Goal: Transaction & Acquisition: Purchase product/service

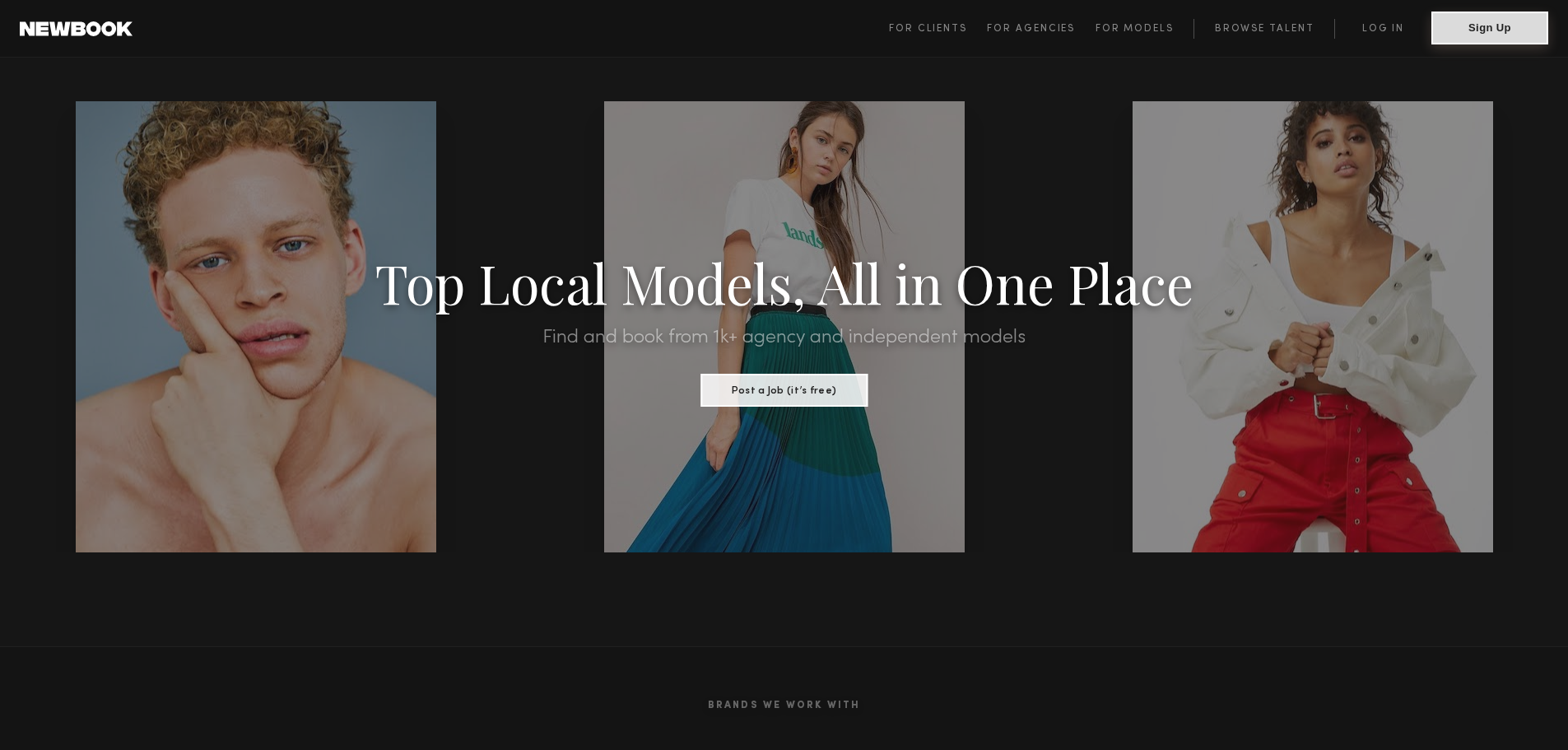
click at [1491, 34] on button "Sign Up" at bounding box center [1490, 28] width 117 height 33
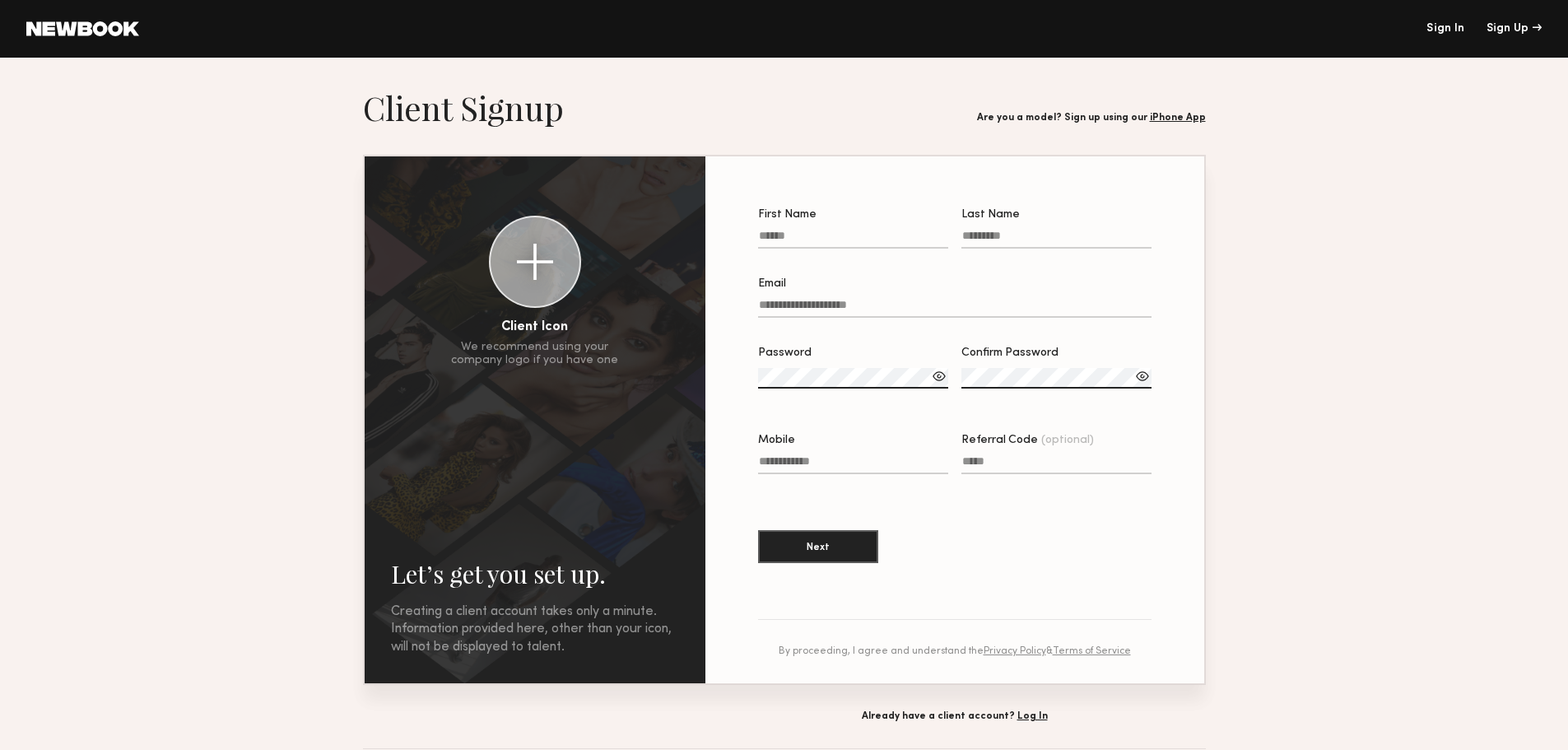
click at [107, 39] on header "Sign In Sign Up" at bounding box center [784, 29] width 1568 height 58
click at [98, 28] on link at bounding box center [82, 29] width 112 height 15
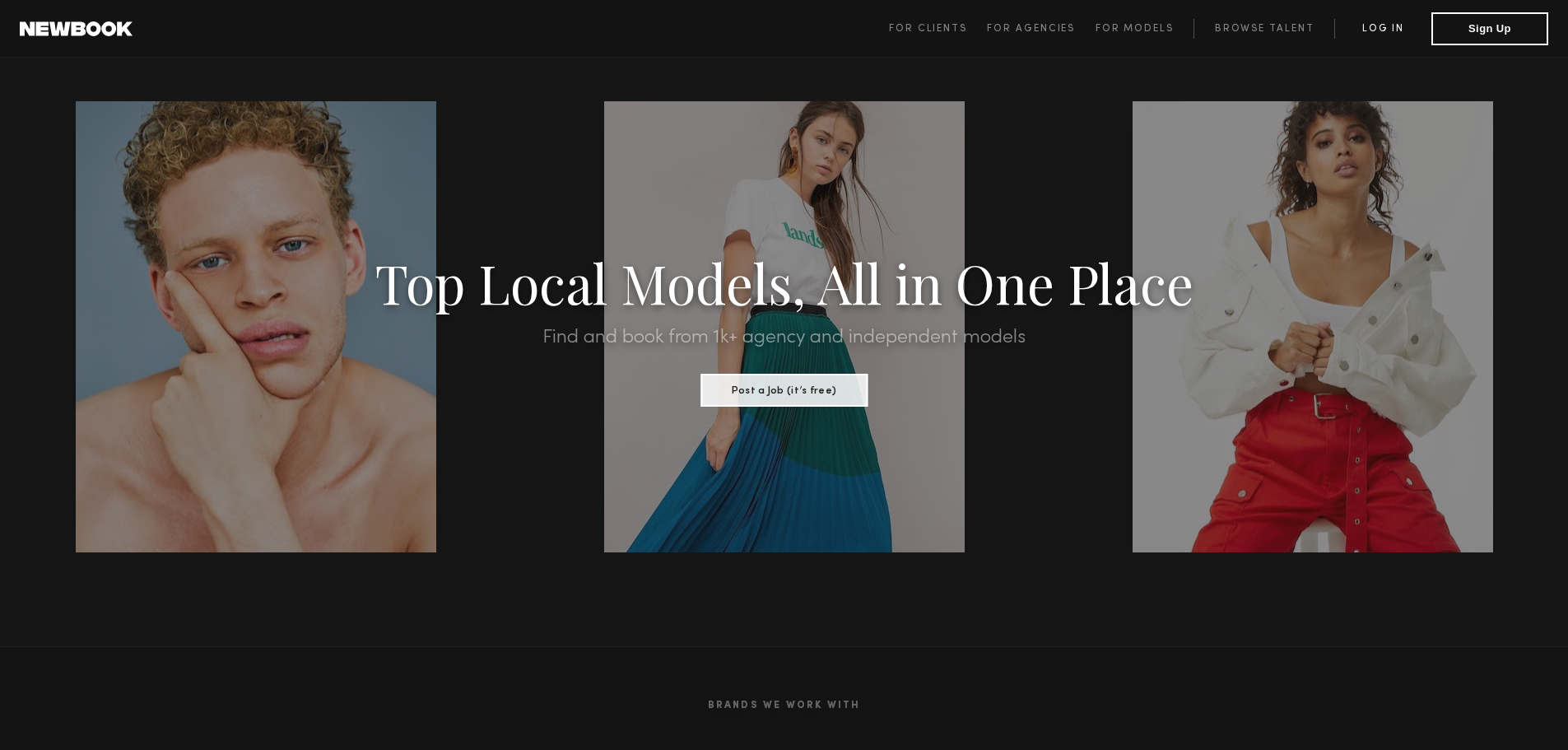
click at [1388, 29] on link "Log in" at bounding box center [1383, 29] width 97 height 20
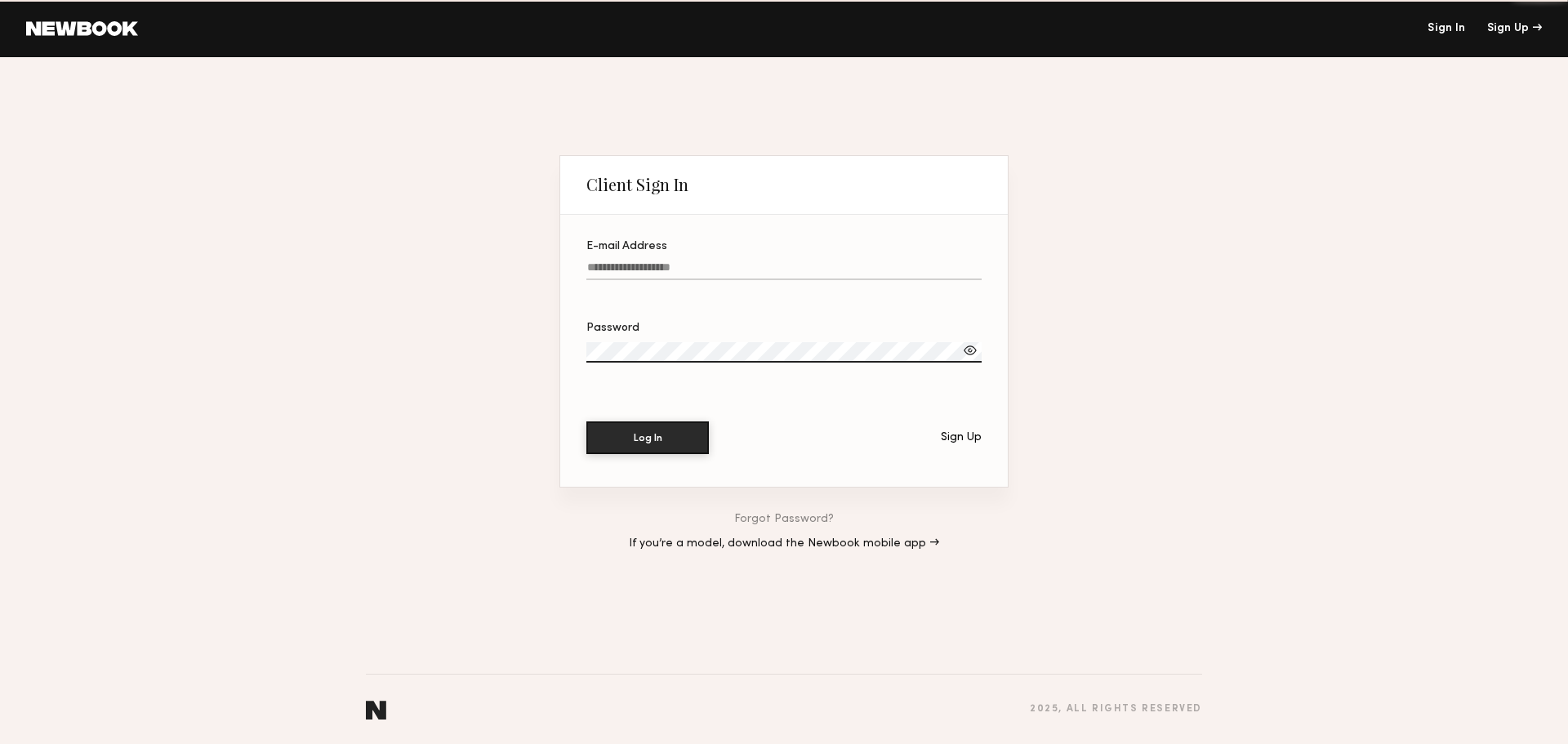
type input "**********"
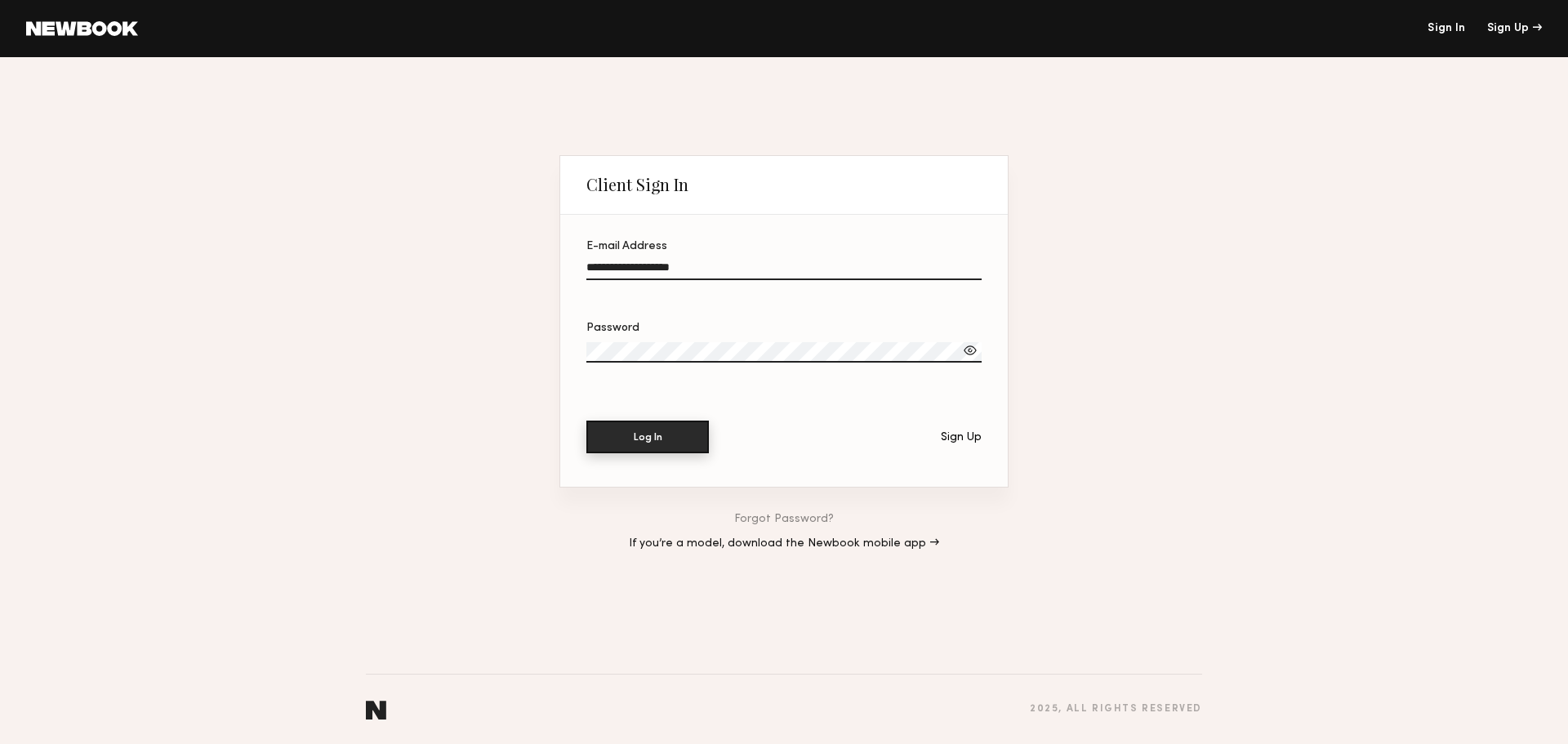
click at [657, 436] on button "Log In" at bounding box center [648, 436] width 122 height 32
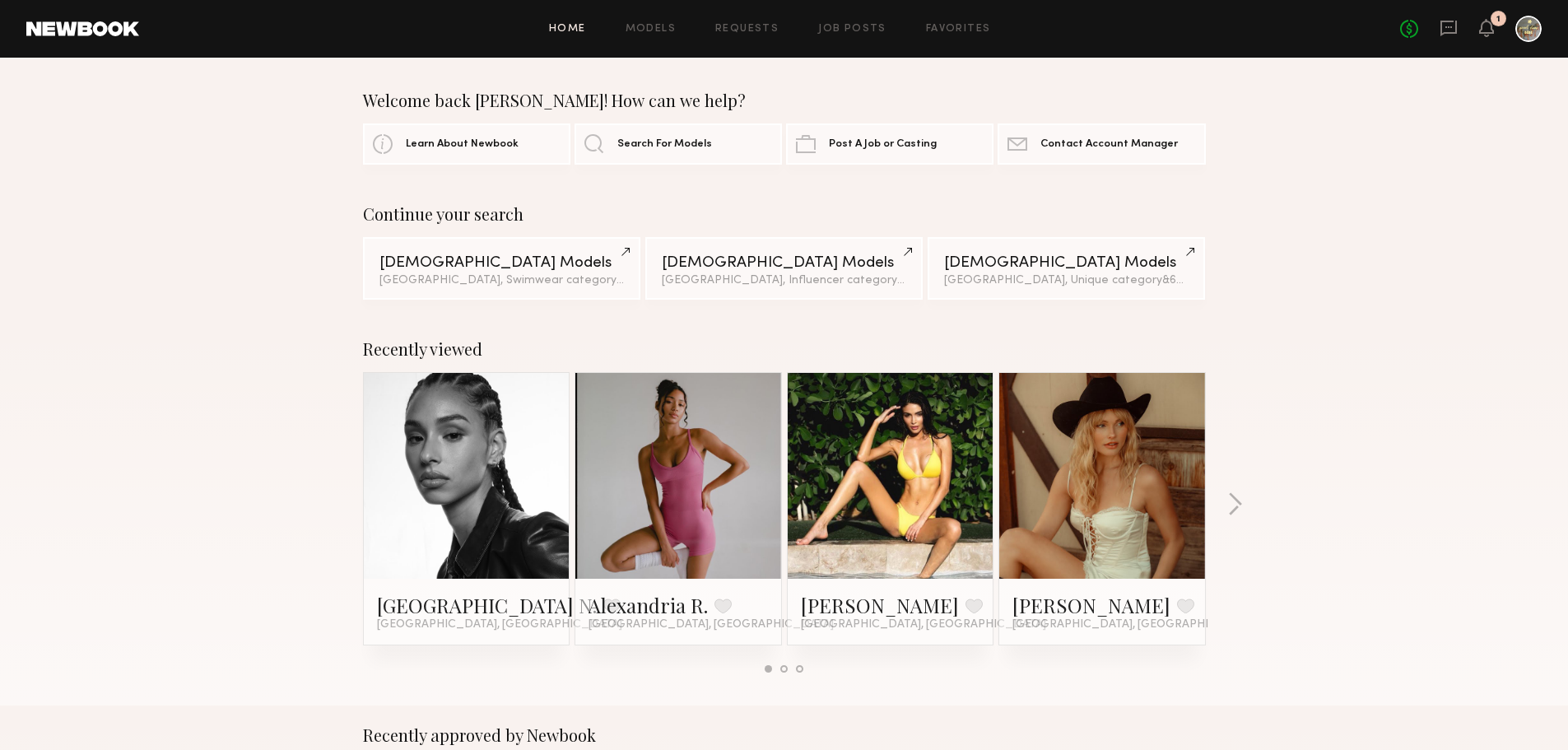
click at [1243, 501] on div "Recently viewed Paris N. Favorite Los Angeles, CA Alexandria R. Favorite Los An…" at bounding box center [784, 513] width 1568 height 386
click at [1237, 507] on button "button" at bounding box center [1235, 506] width 16 height 27
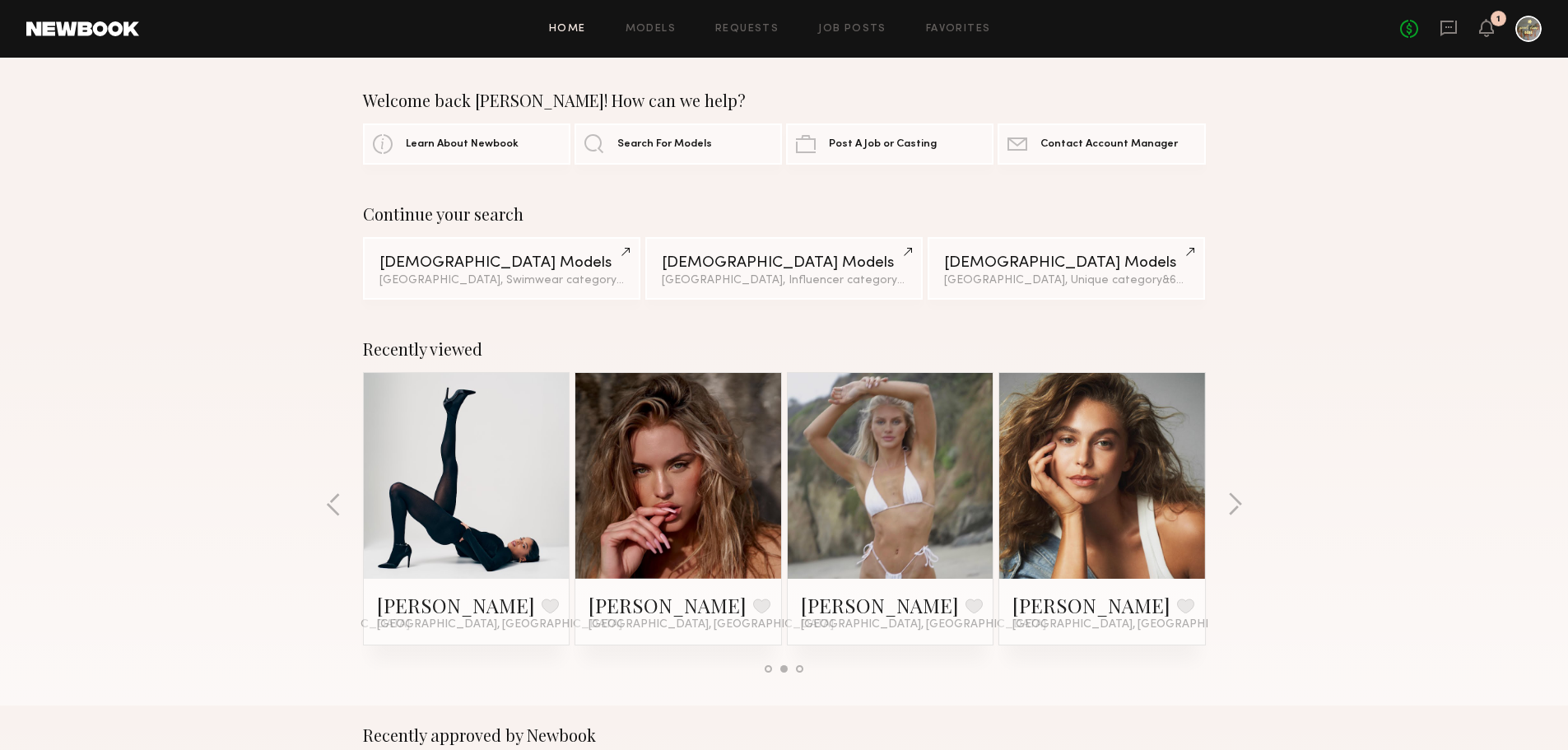
drag, startPoint x: 1153, startPoint y: 497, endPoint x: 1331, endPoint y: 561, distance: 189.2
click at [1415, 621] on div "Recently viewed Paris N. Favorite Los Angeles, CA Alexandria R. Favorite Los An…" at bounding box center [784, 513] width 1568 height 386
click at [1237, 508] on button "button" at bounding box center [1235, 506] width 16 height 27
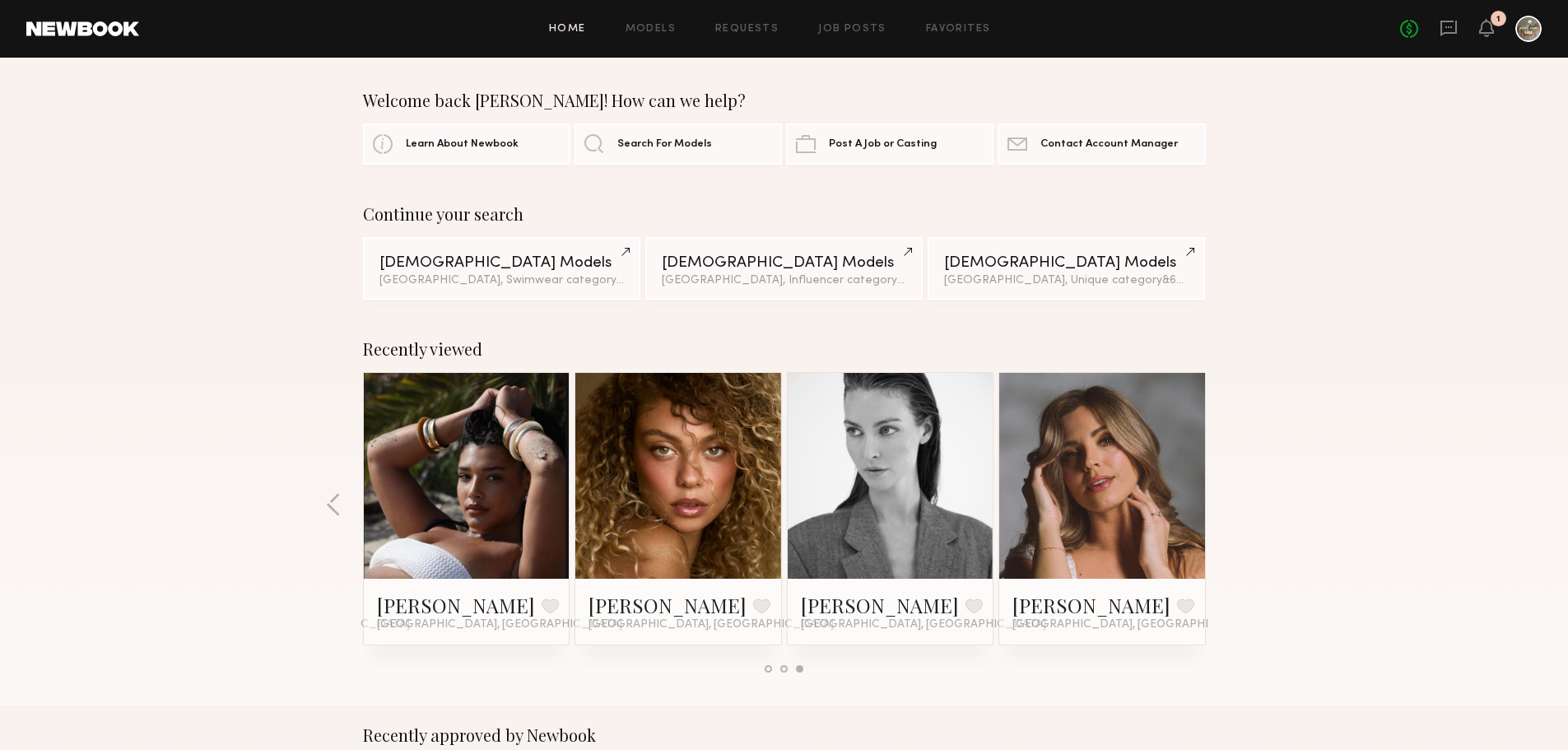
scroll to position [576, 0]
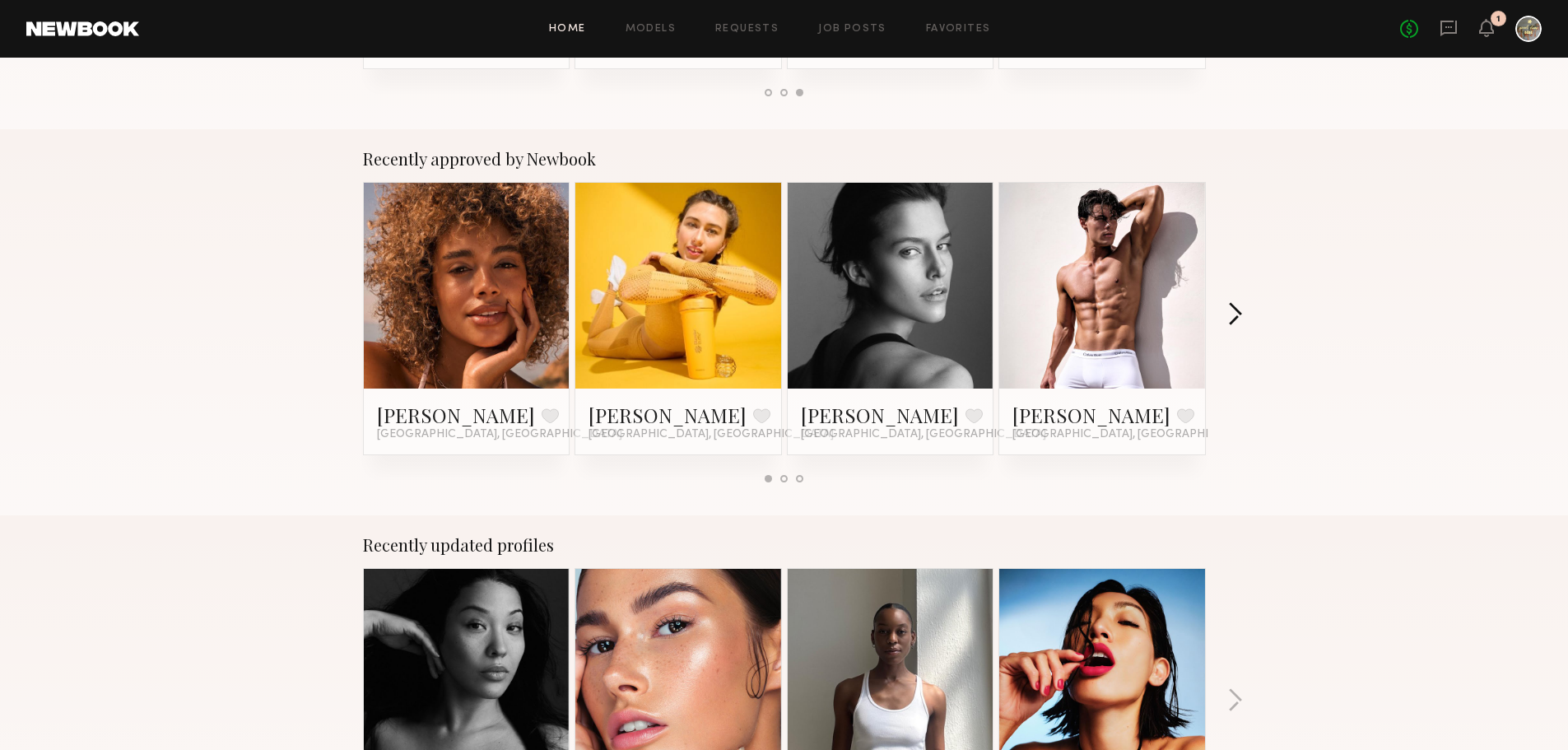
click at [1235, 315] on button "button" at bounding box center [1235, 315] width 16 height 27
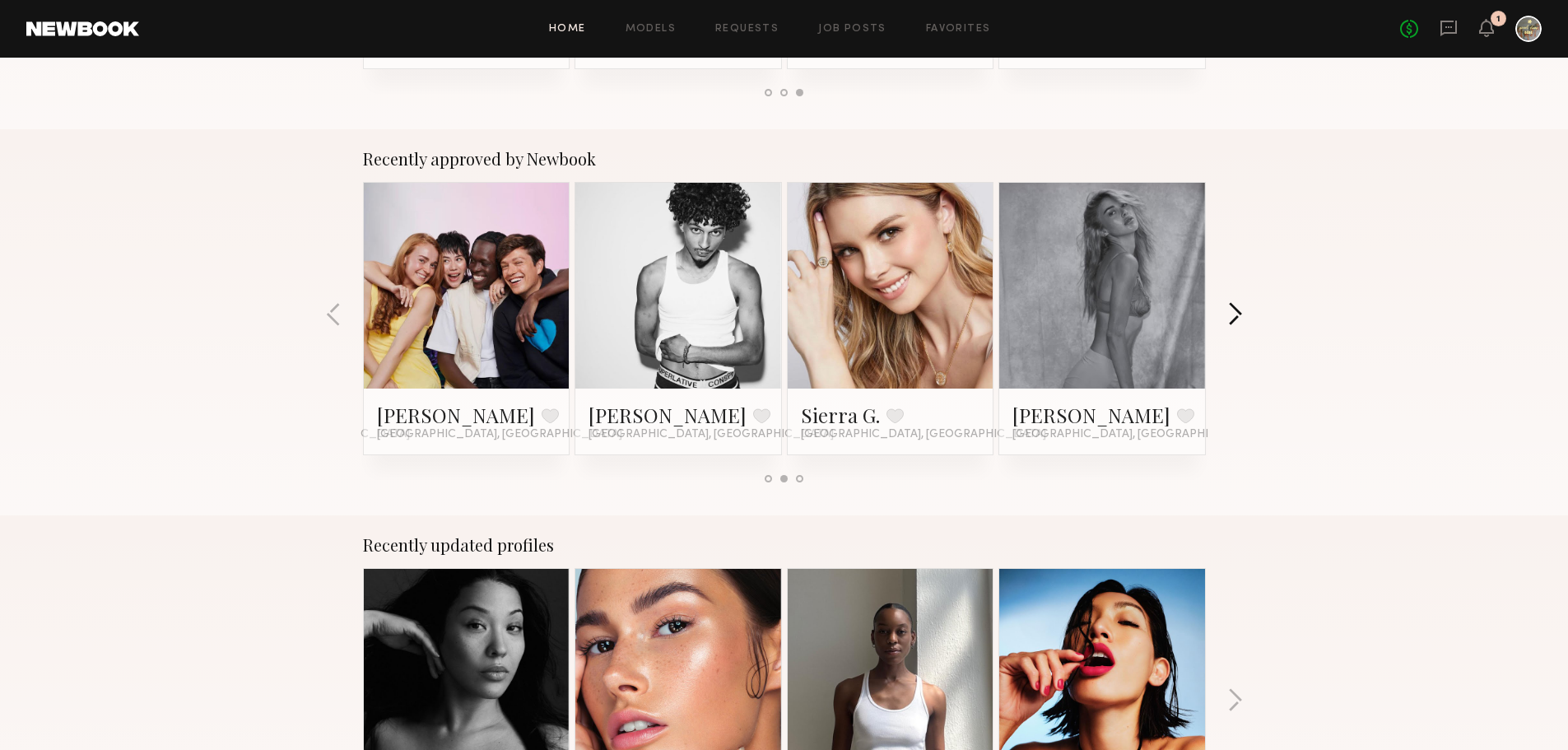
click at [1233, 310] on button "button" at bounding box center [1235, 315] width 16 height 27
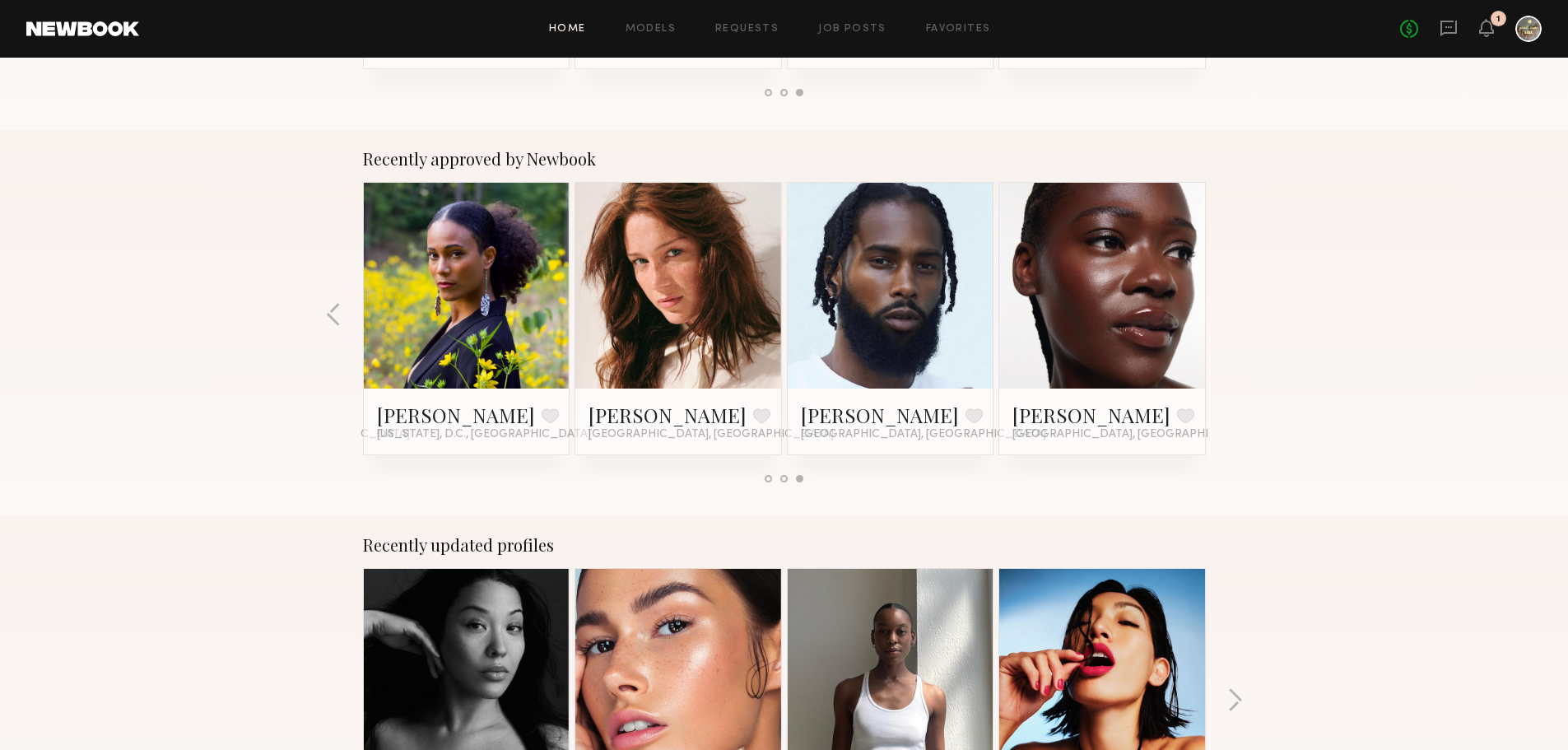
click at [1232, 314] on div "Recently approved by Newbook Maya A. Favorite Los Angeles, CA Kimmay D. Favorit…" at bounding box center [784, 322] width 1568 height 386
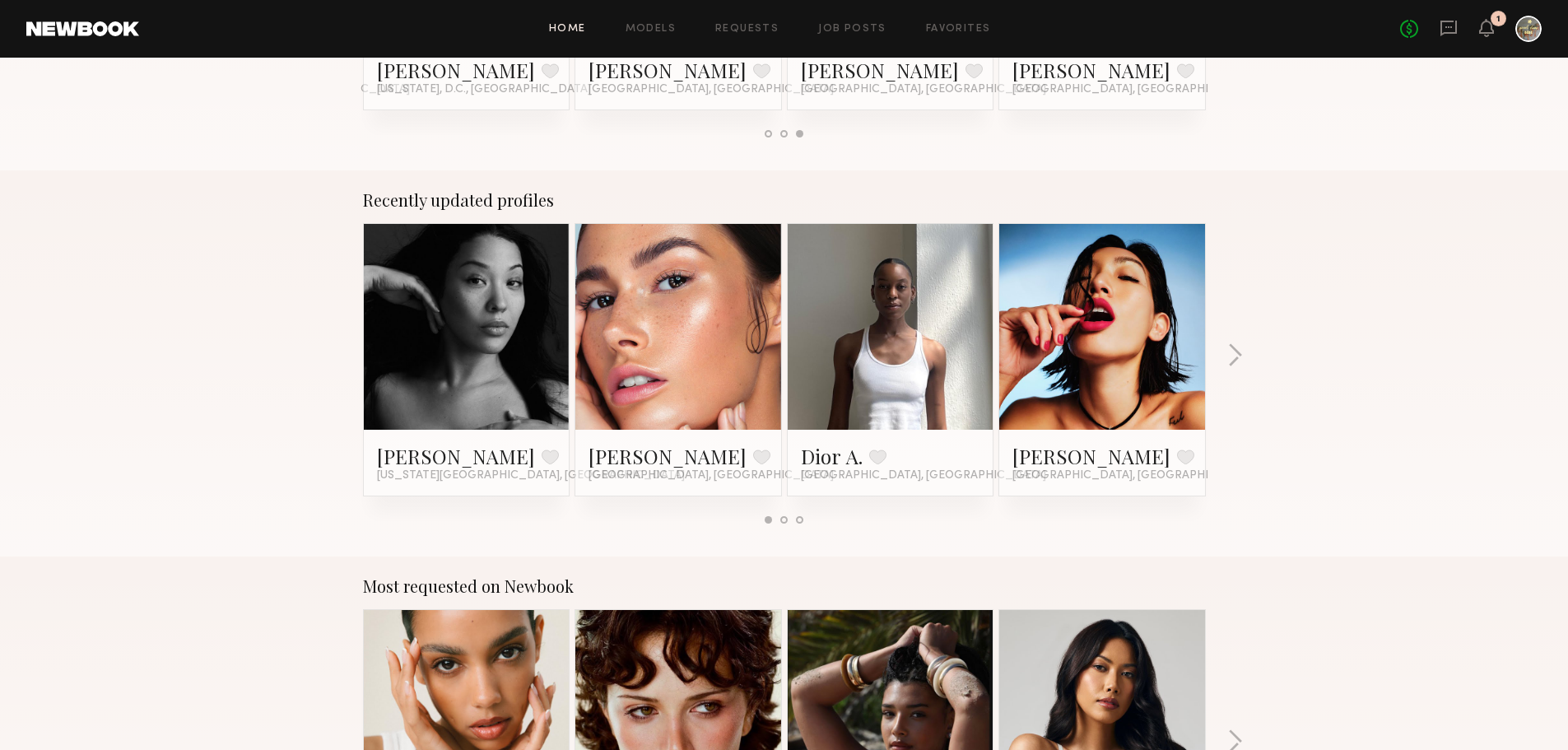
scroll to position [905, 0]
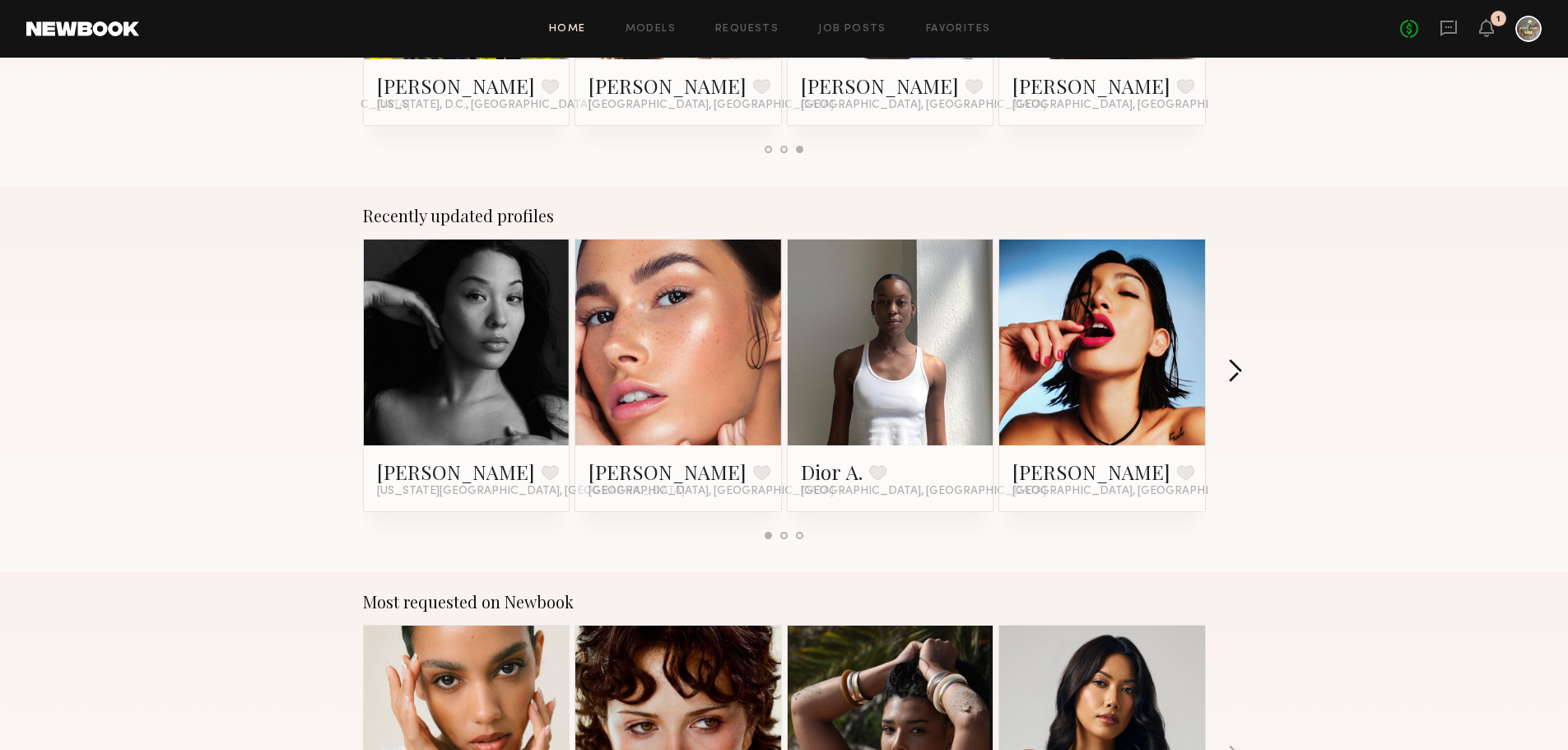
click at [1231, 369] on button "button" at bounding box center [1235, 372] width 16 height 27
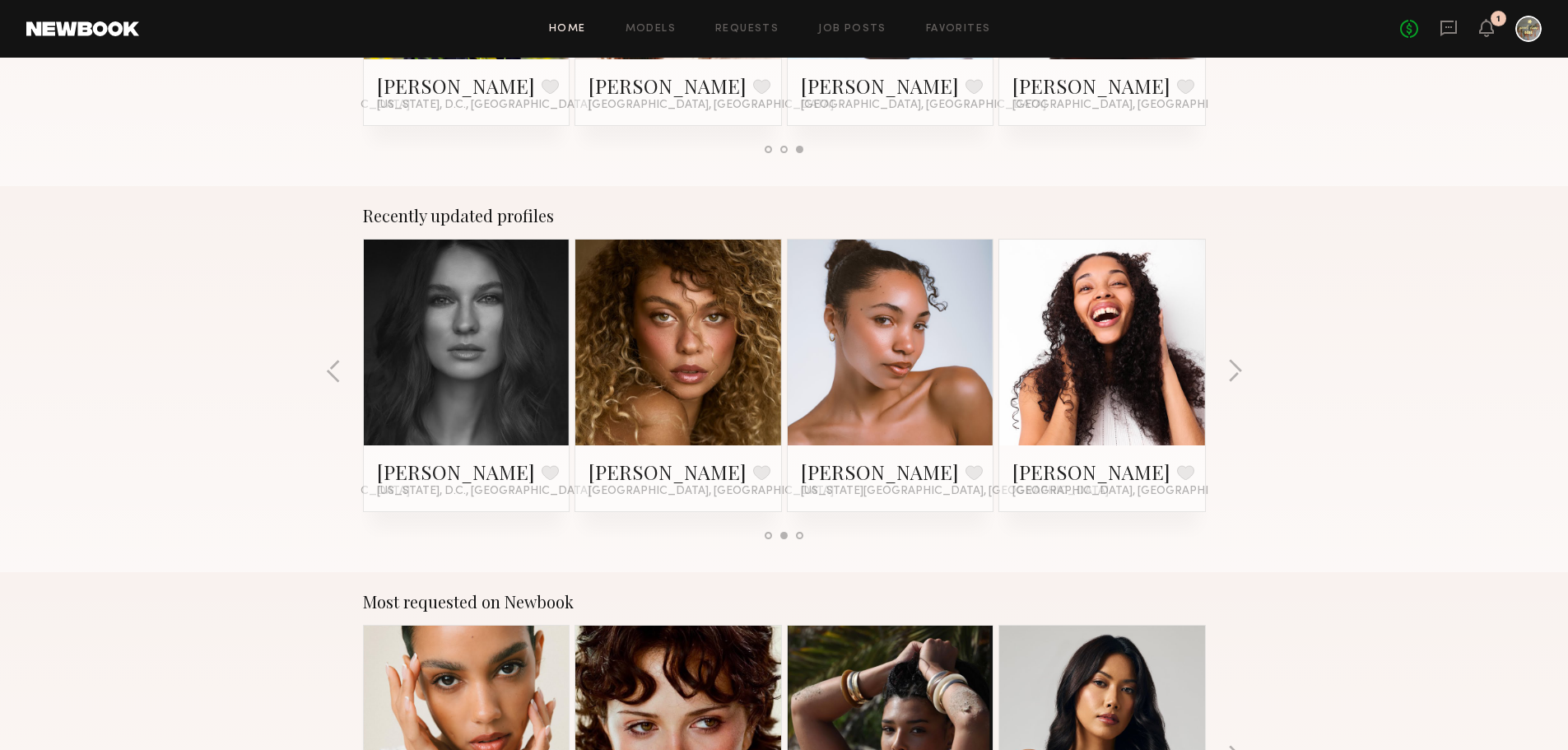
drag, startPoint x: 1231, startPoint y: 369, endPoint x: 1336, endPoint y: 366, distance: 105.0
click at [1336, 366] on div "Recently updated profiles Ashley S. Favorite New York City, NY Chelsey M. Favor…" at bounding box center [784, 379] width 1568 height 386
click at [1227, 373] on button "button" at bounding box center [1235, 372] width 16 height 27
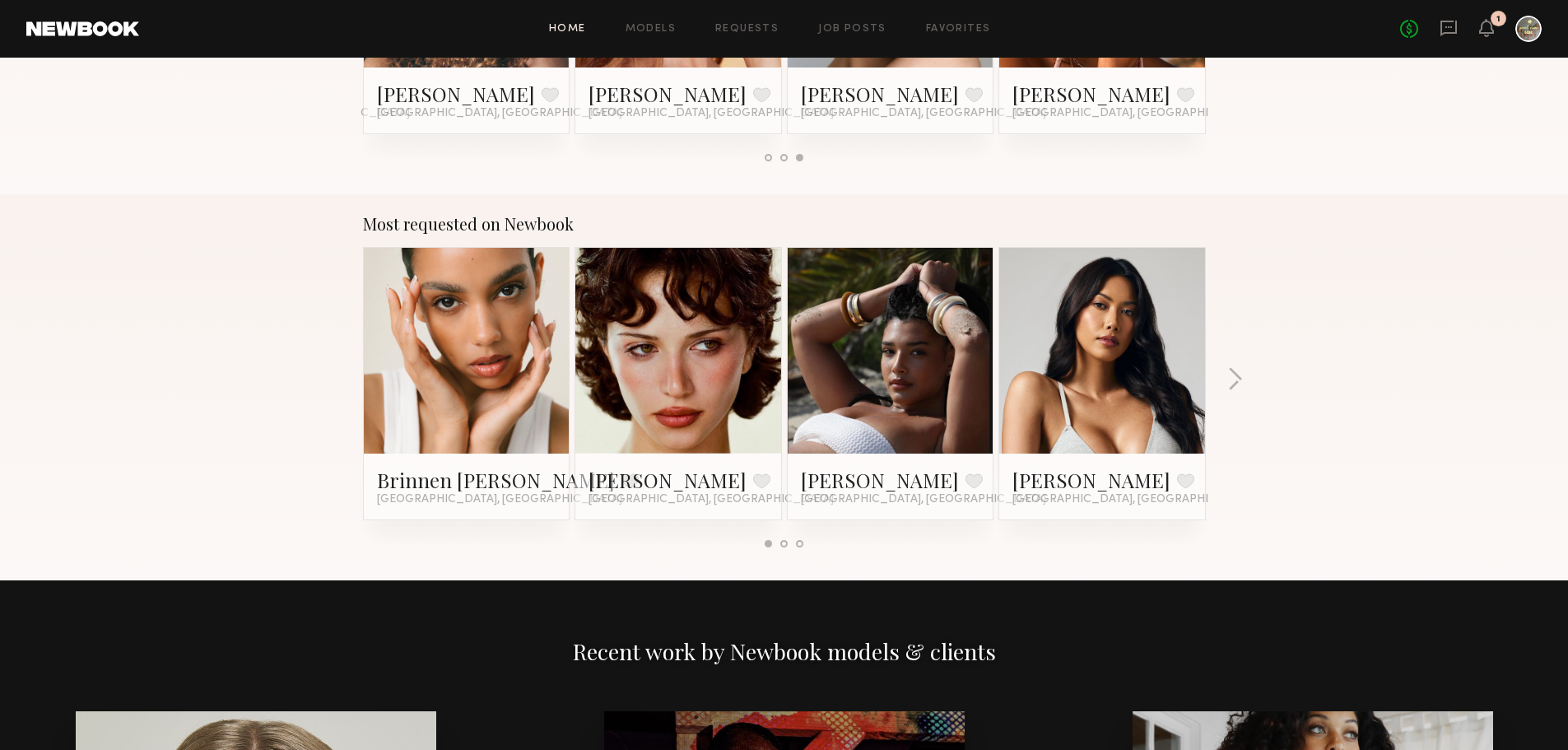
scroll to position [1399, 0]
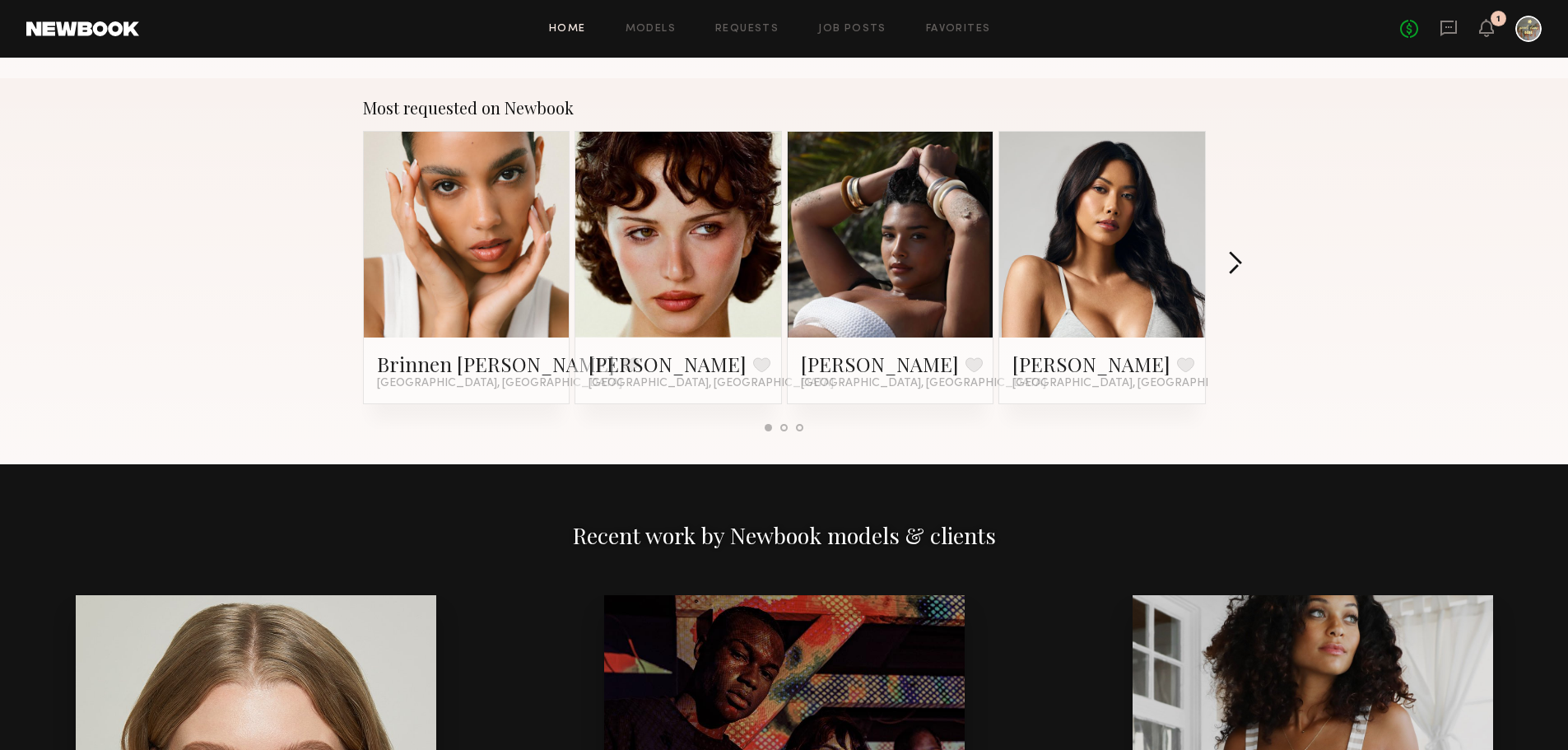
click at [1233, 265] on button "button" at bounding box center [1235, 264] width 16 height 27
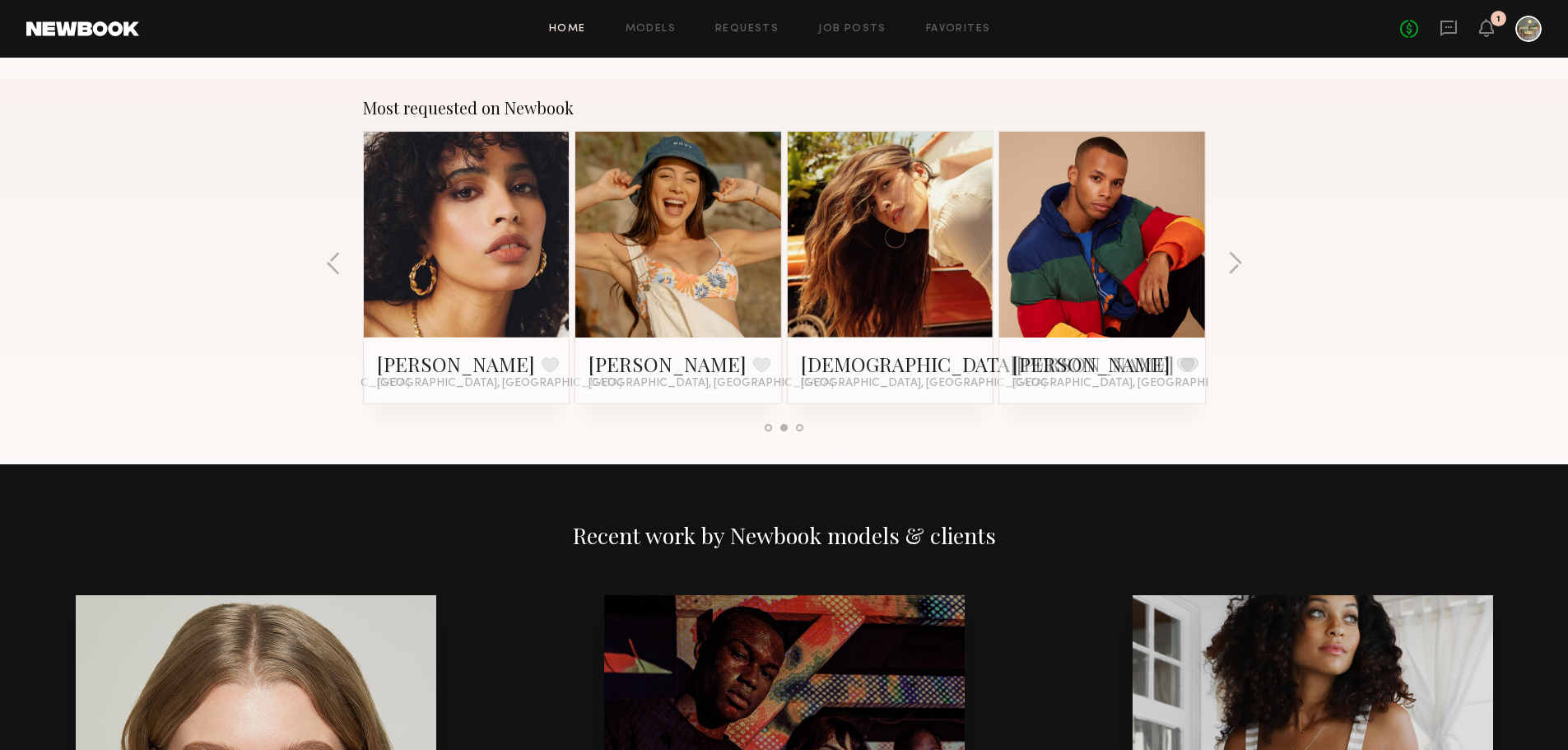
click at [428, 235] on link at bounding box center [467, 234] width 101 height 206
click at [873, 240] on link at bounding box center [891, 234] width 101 height 206
click at [1239, 260] on button "button" at bounding box center [1235, 264] width 16 height 27
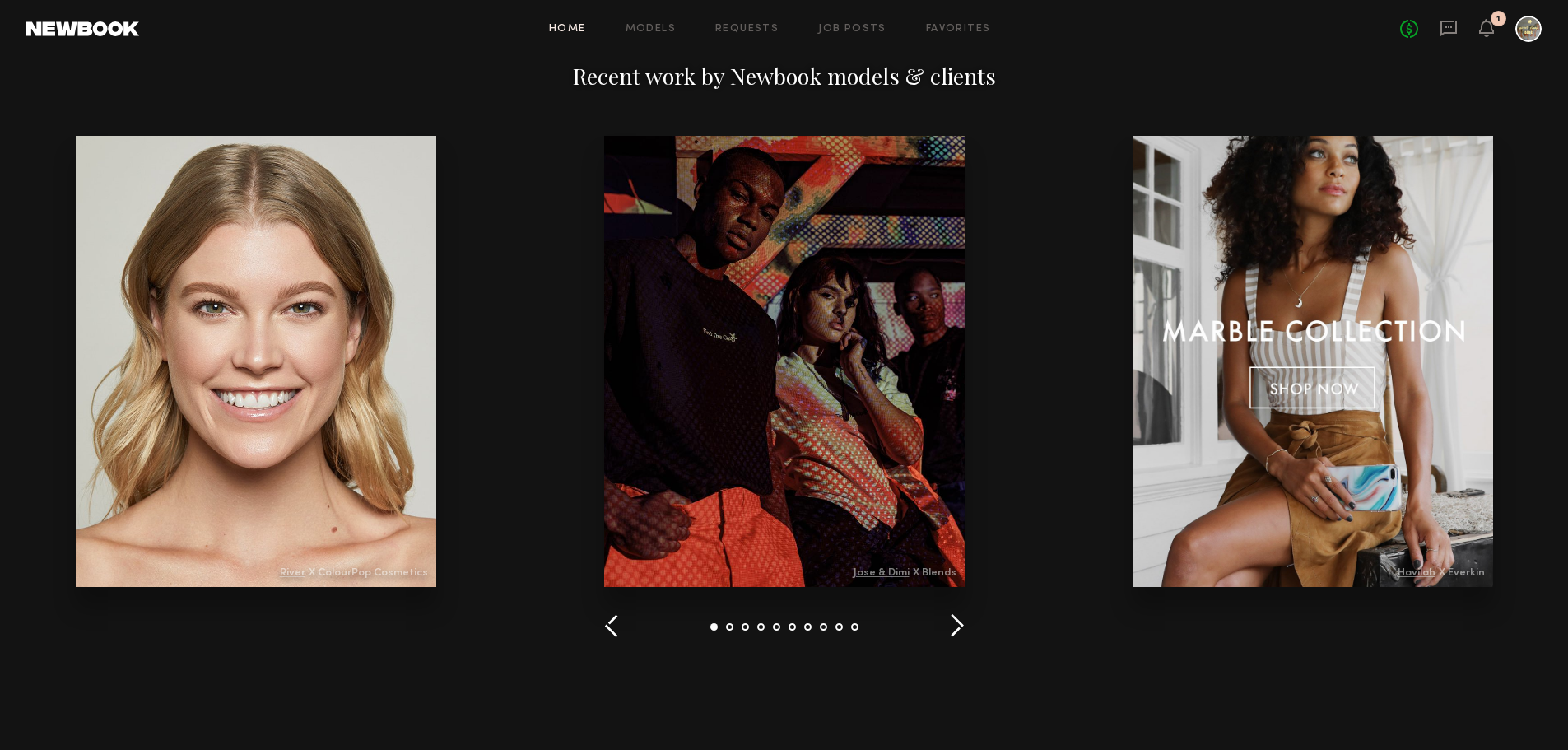
scroll to position [1976, 0]
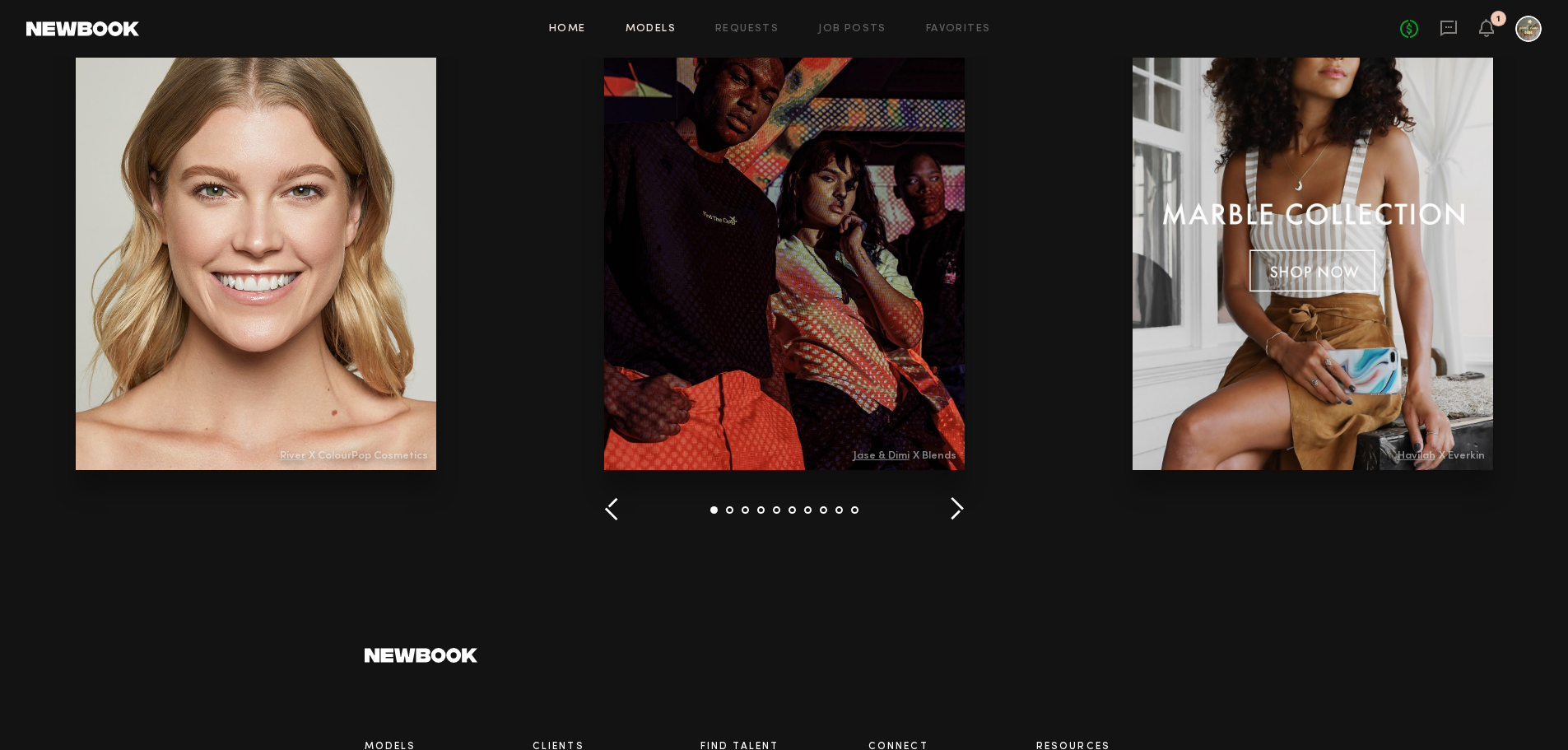
click at [676, 34] on link "Models" at bounding box center [651, 29] width 50 height 11
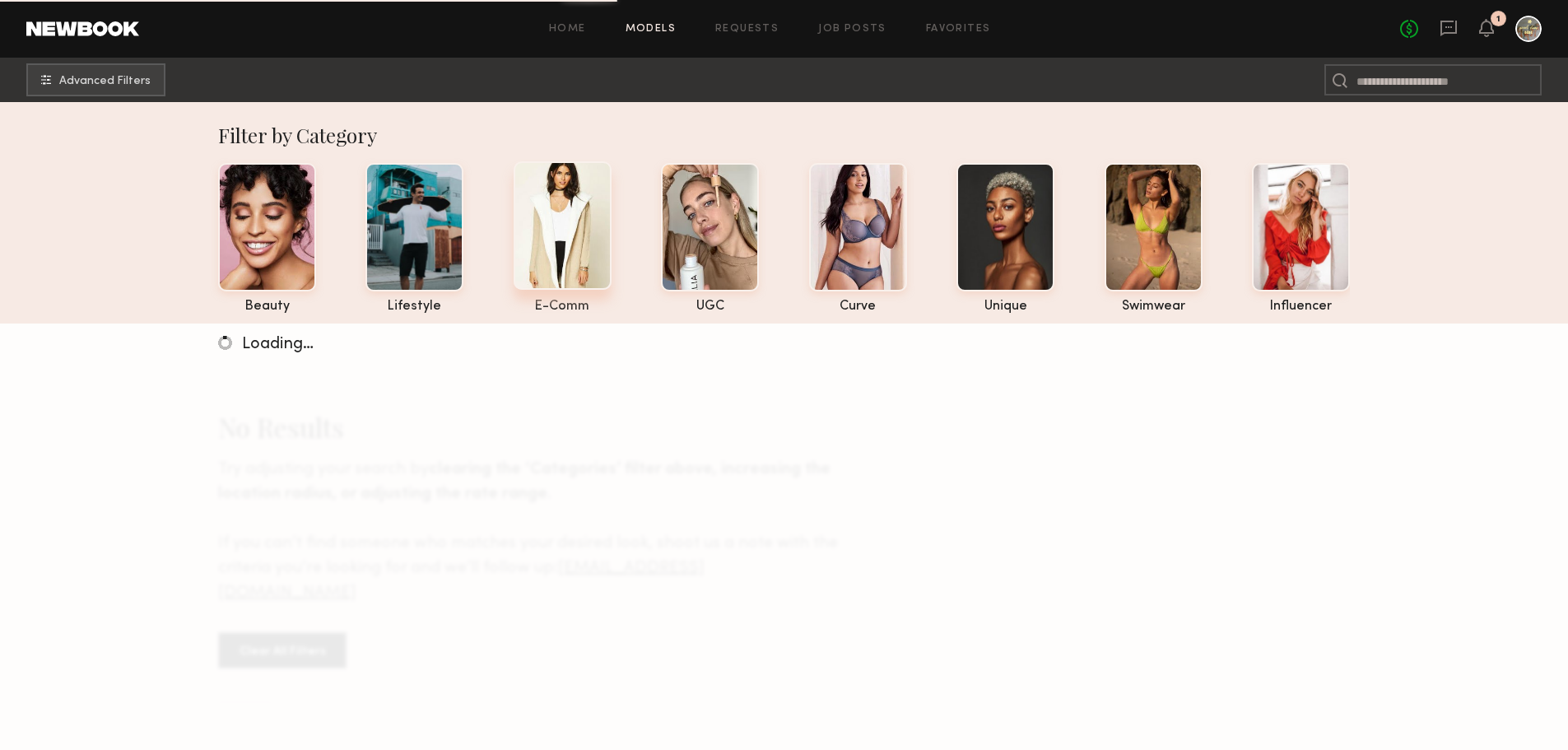
click at [575, 223] on div at bounding box center [562, 225] width 98 height 128
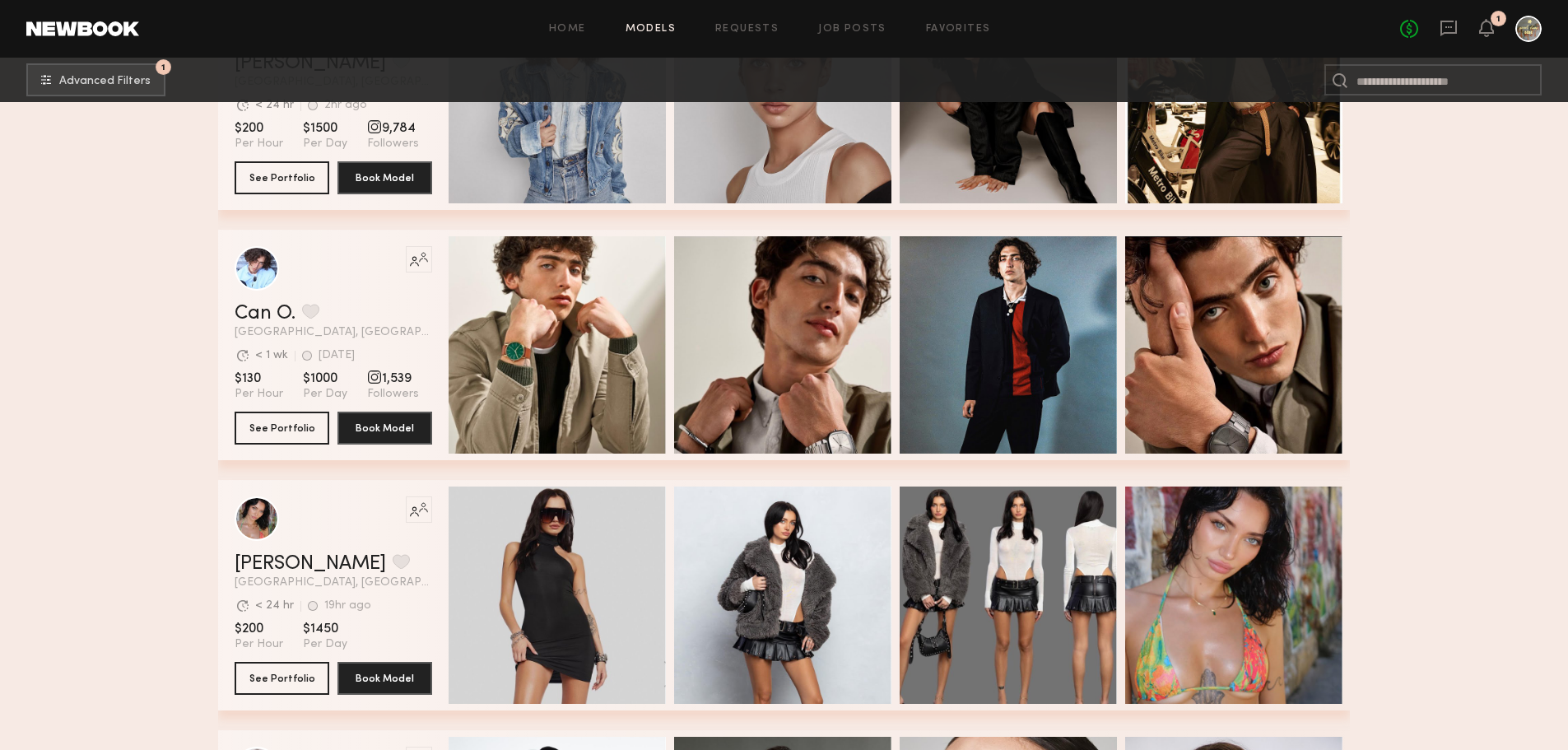
scroll to position [1153, 0]
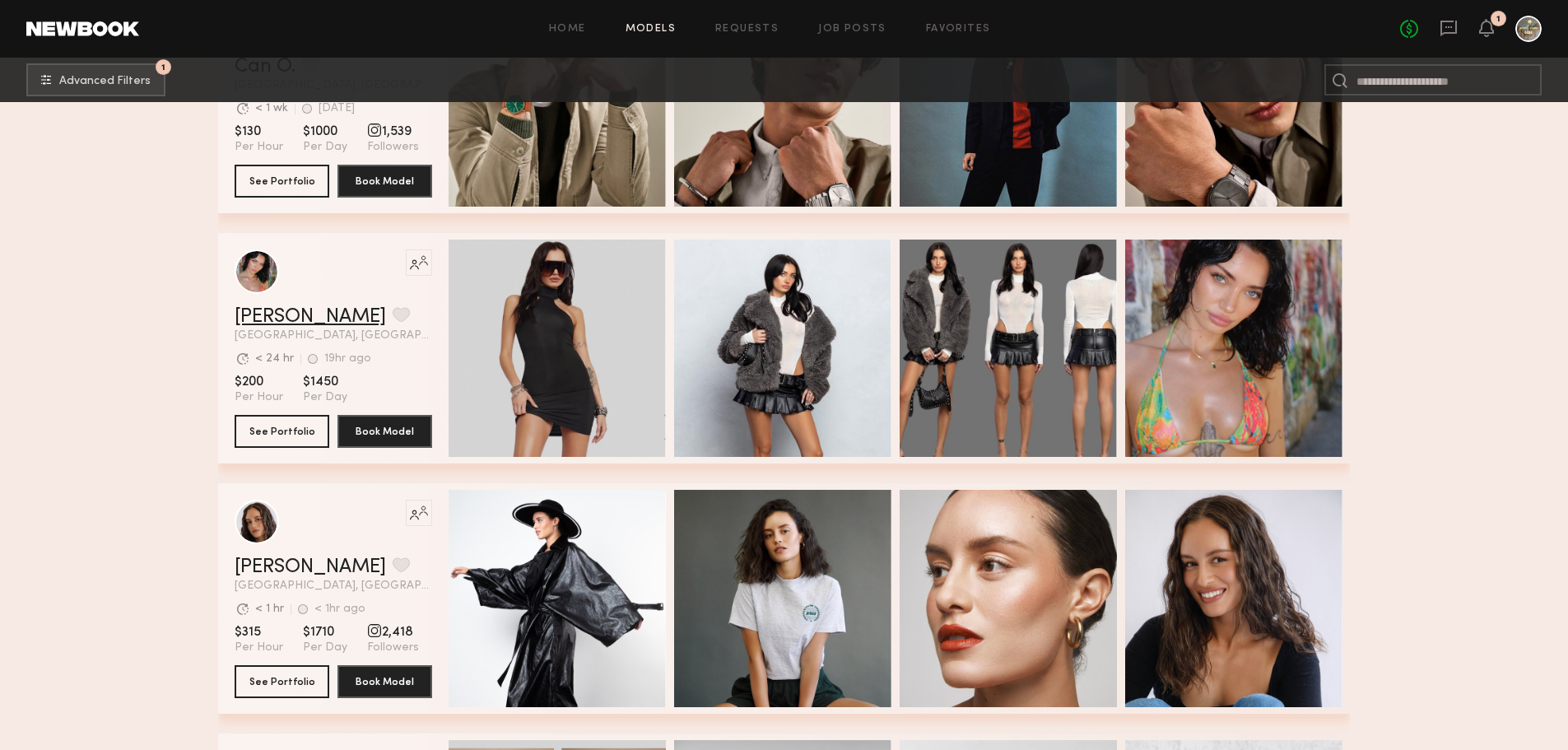
click at [243, 318] on link "[PERSON_NAME]" at bounding box center [310, 317] width 152 height 20
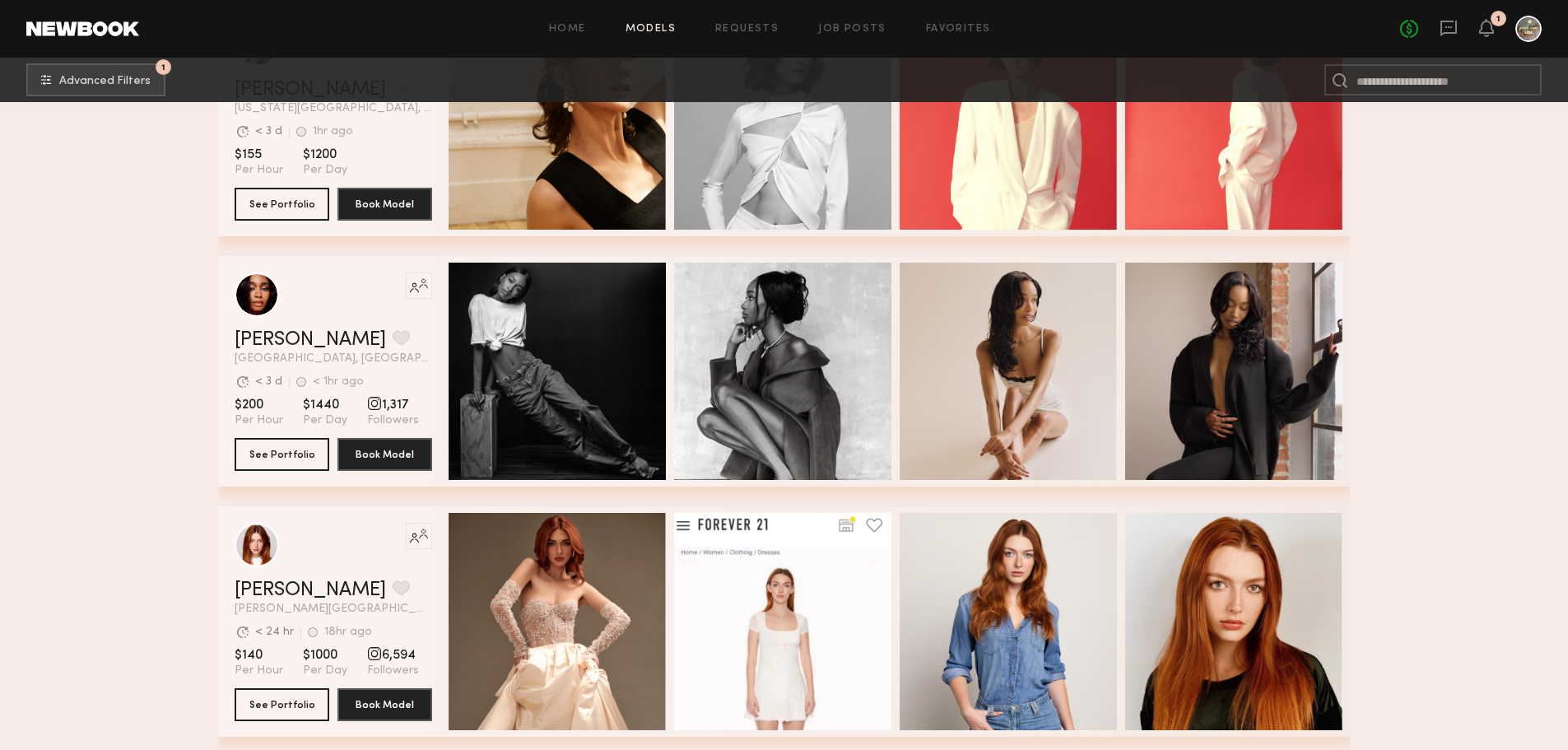
scroll to position [2964, 0]
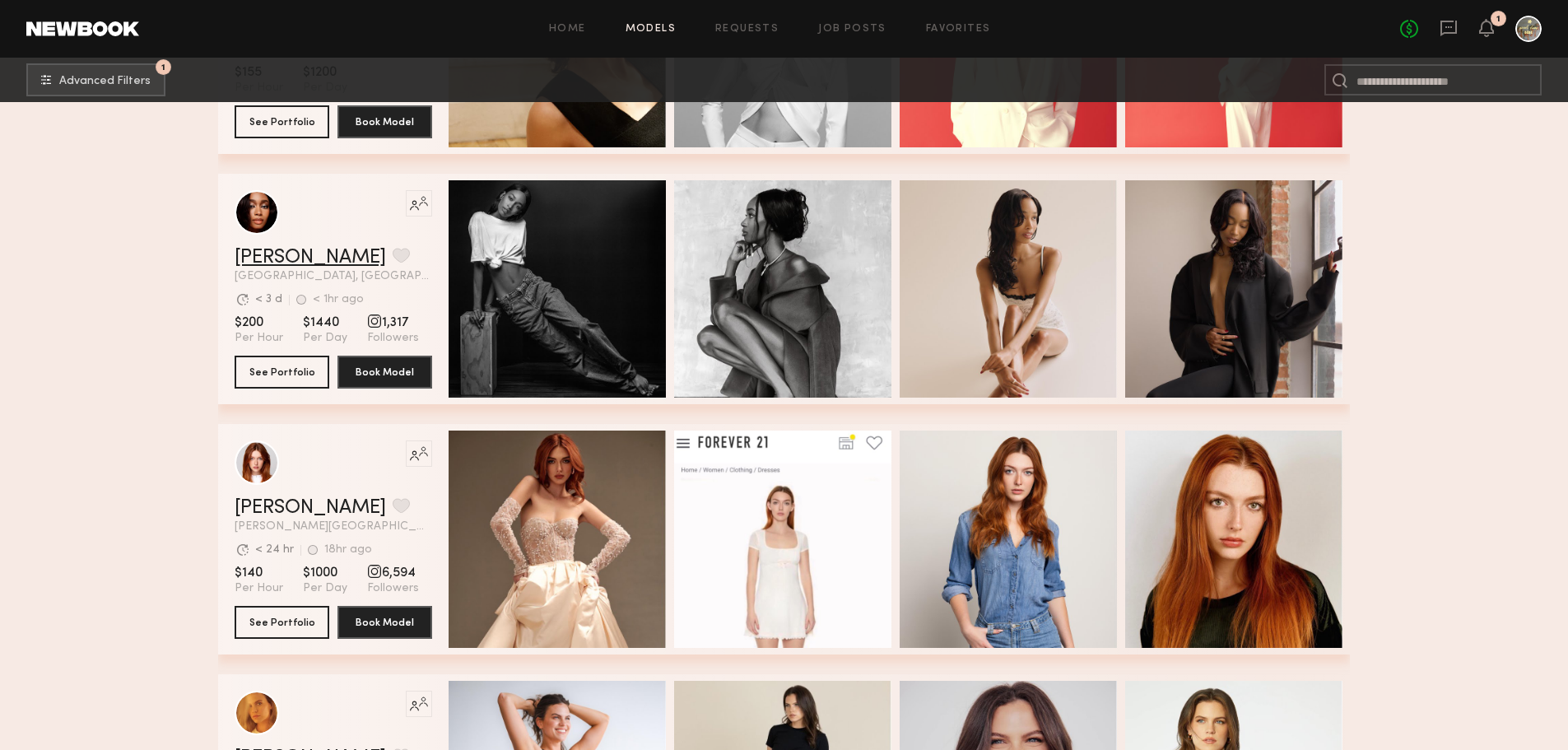
click at [272, 258] on link "[PERSON_NAME]" at bounding box center [310, 258] width 152 height 20
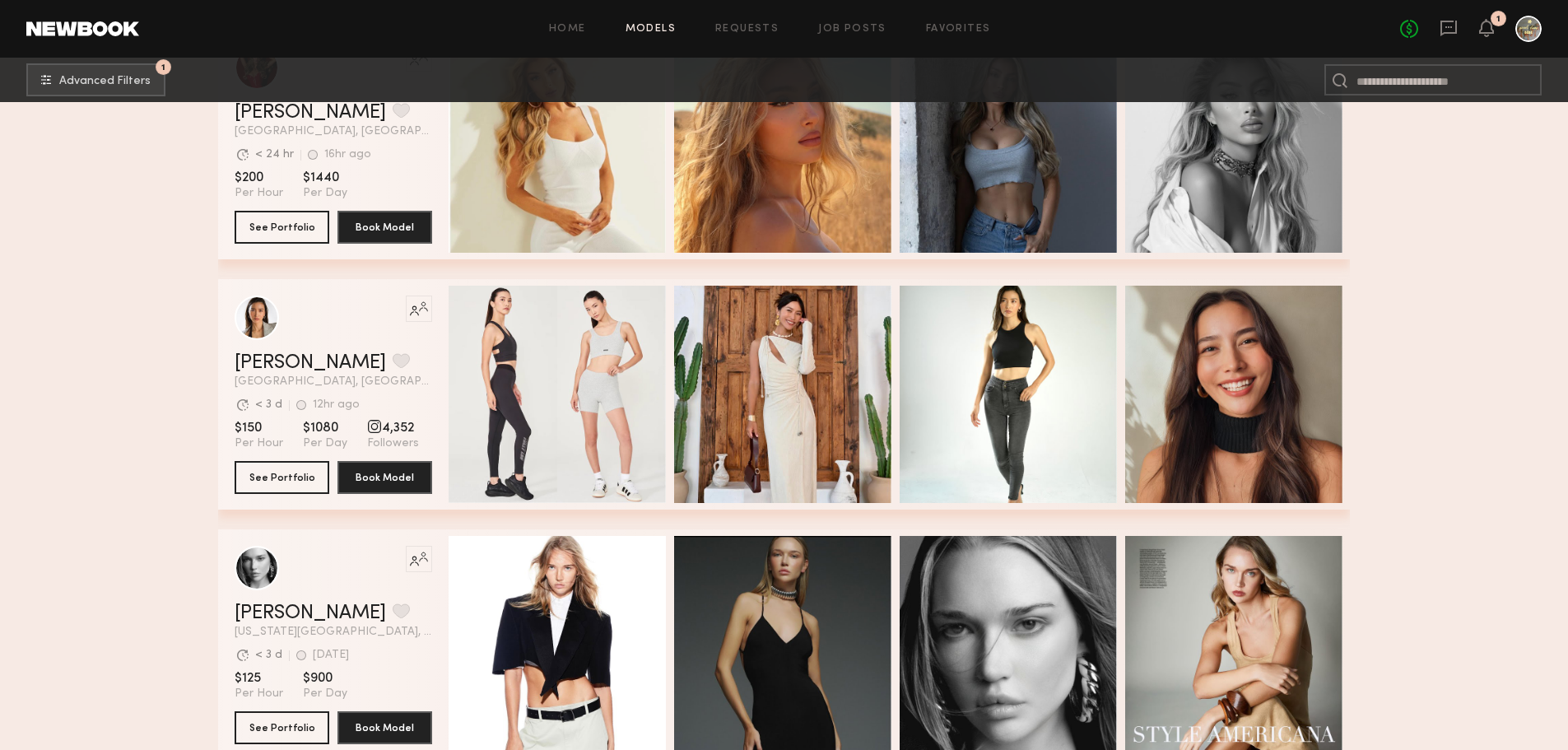
scroll to position [4528, 0]
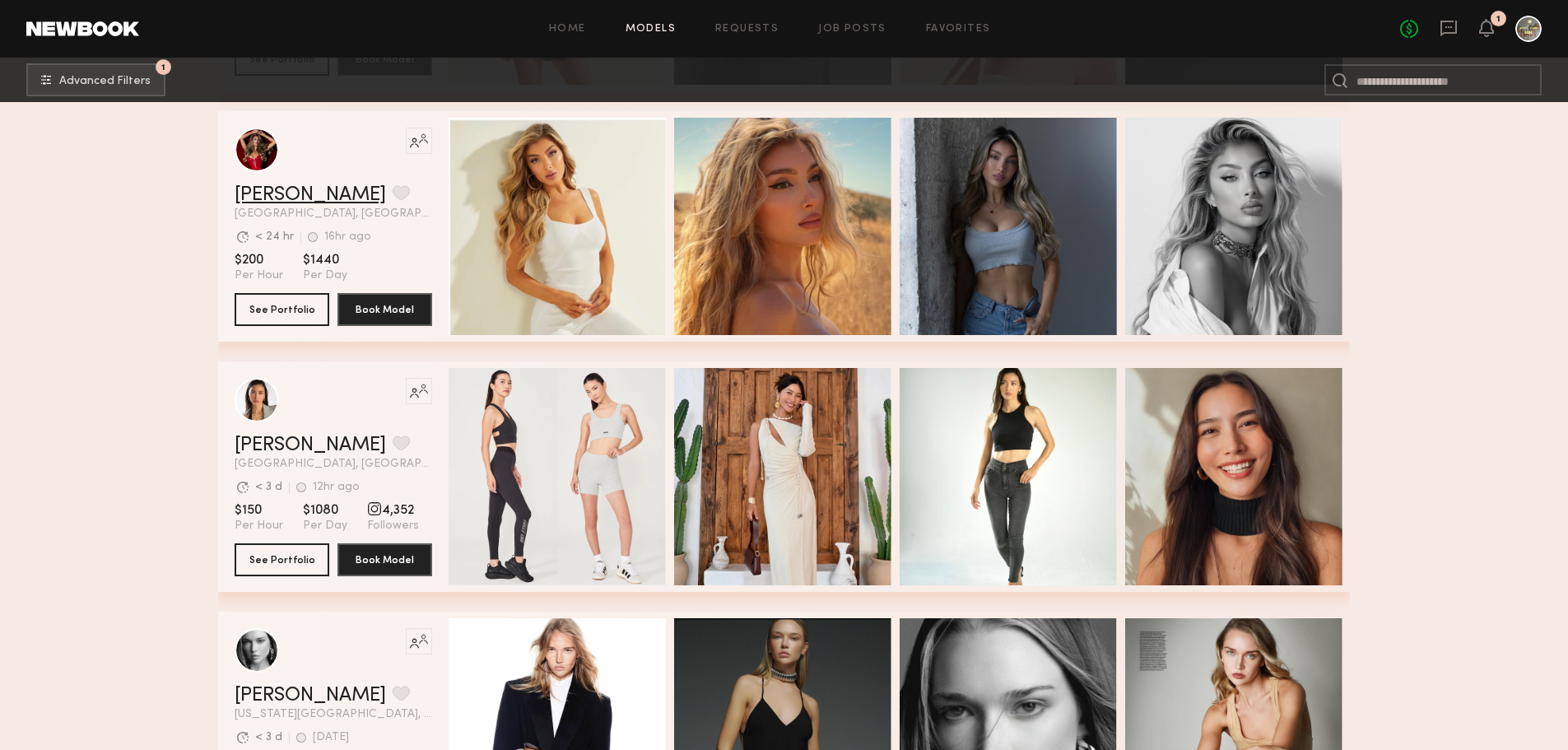
click at [280, 198] on link "Alexia Rae C." at bounding box center [310, 195] width 152 height 20
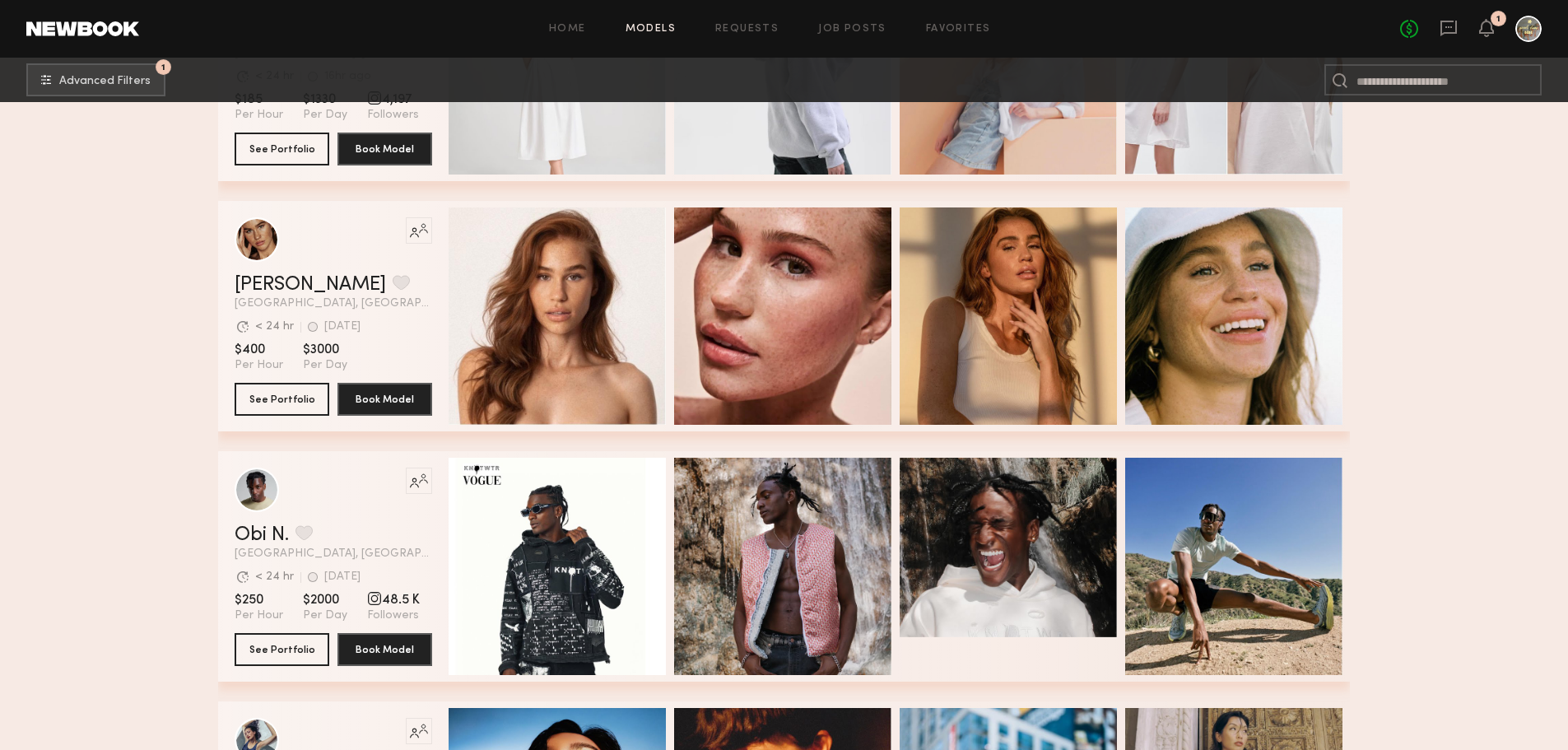
scroll to position [33213, 0]
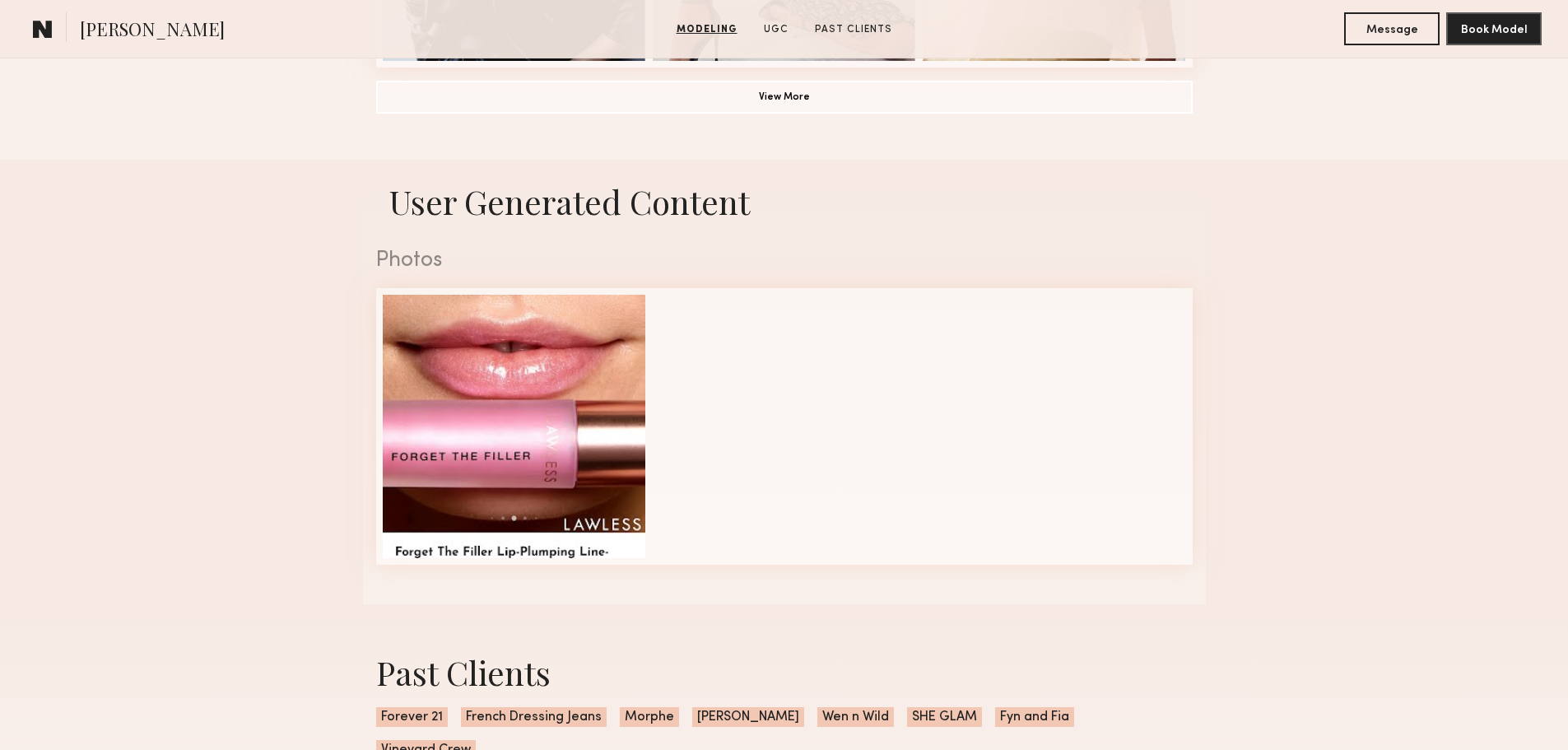
scroll to position [1482, 0]
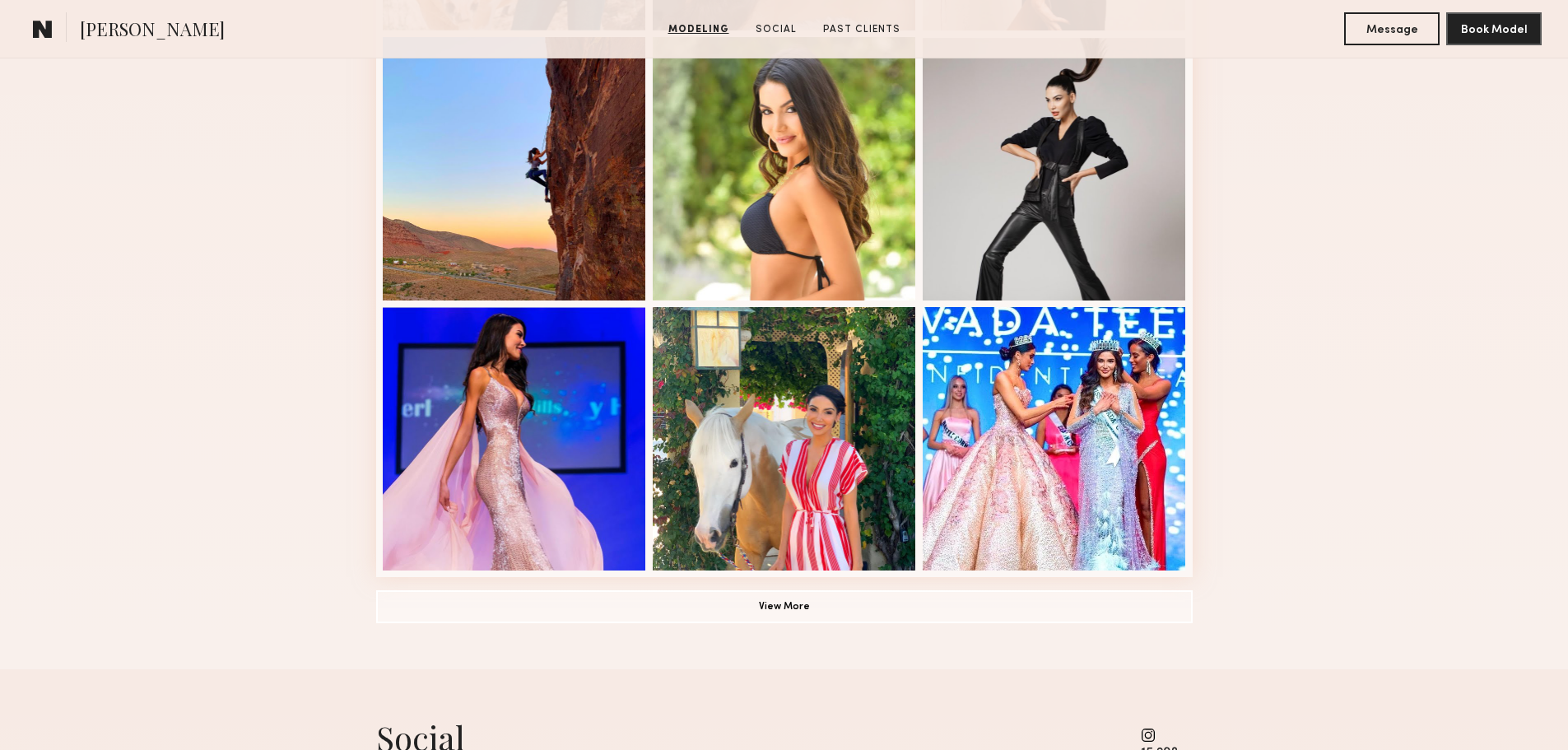
scroll to position [1070, 0]
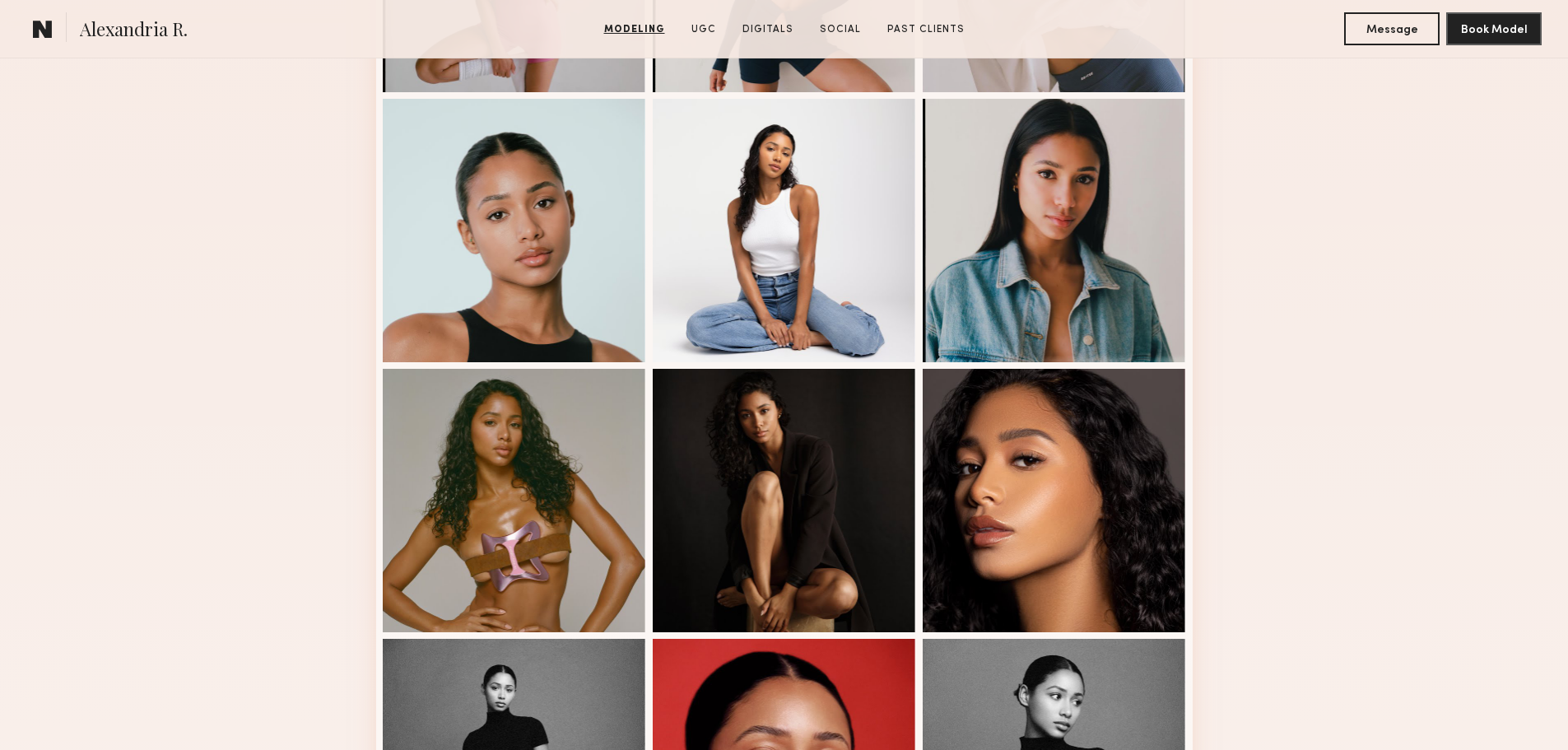
scroll to position [659, 0]
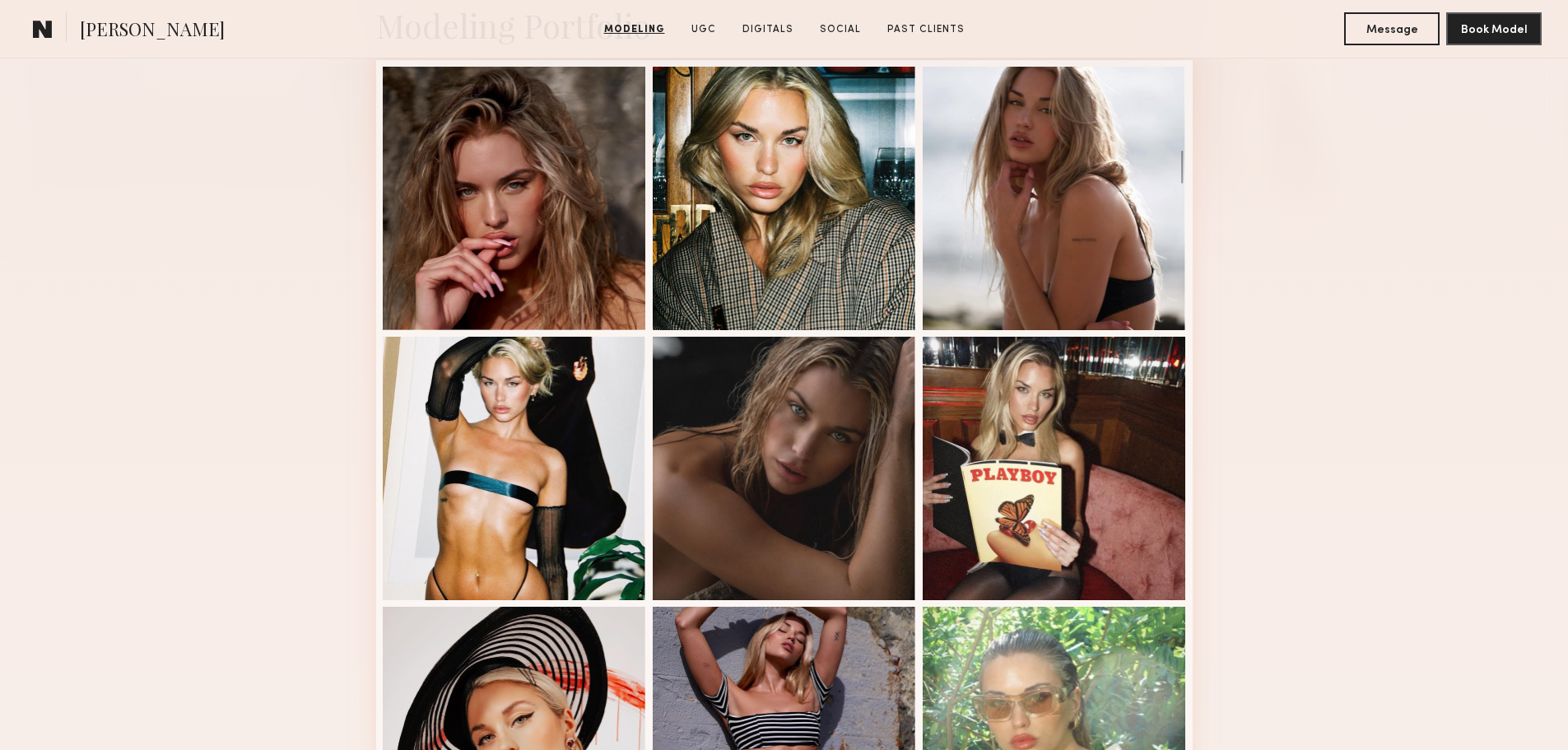
scroll to position [494, 0]
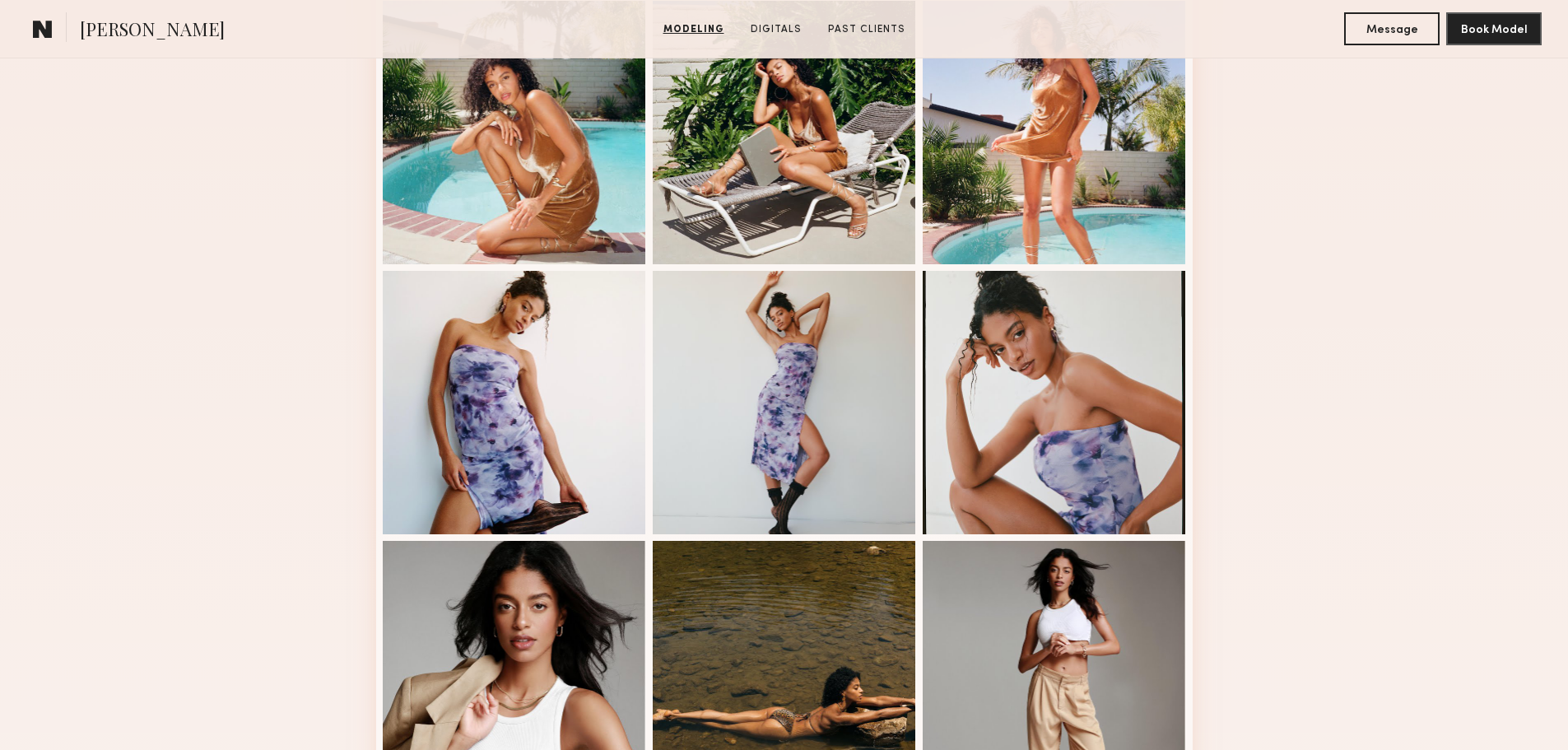
scroll to position [905, 0]
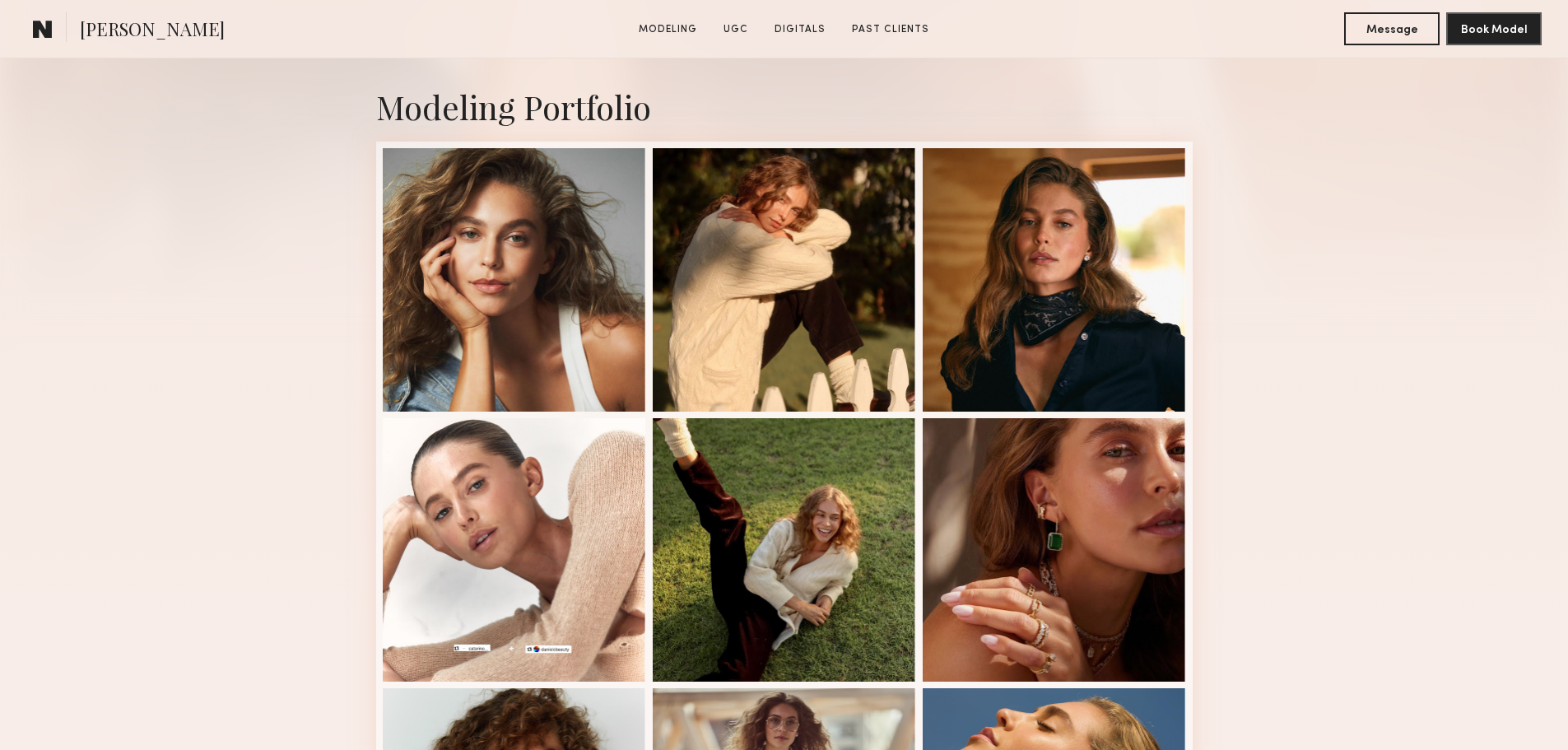
scroll to position [576, 0]
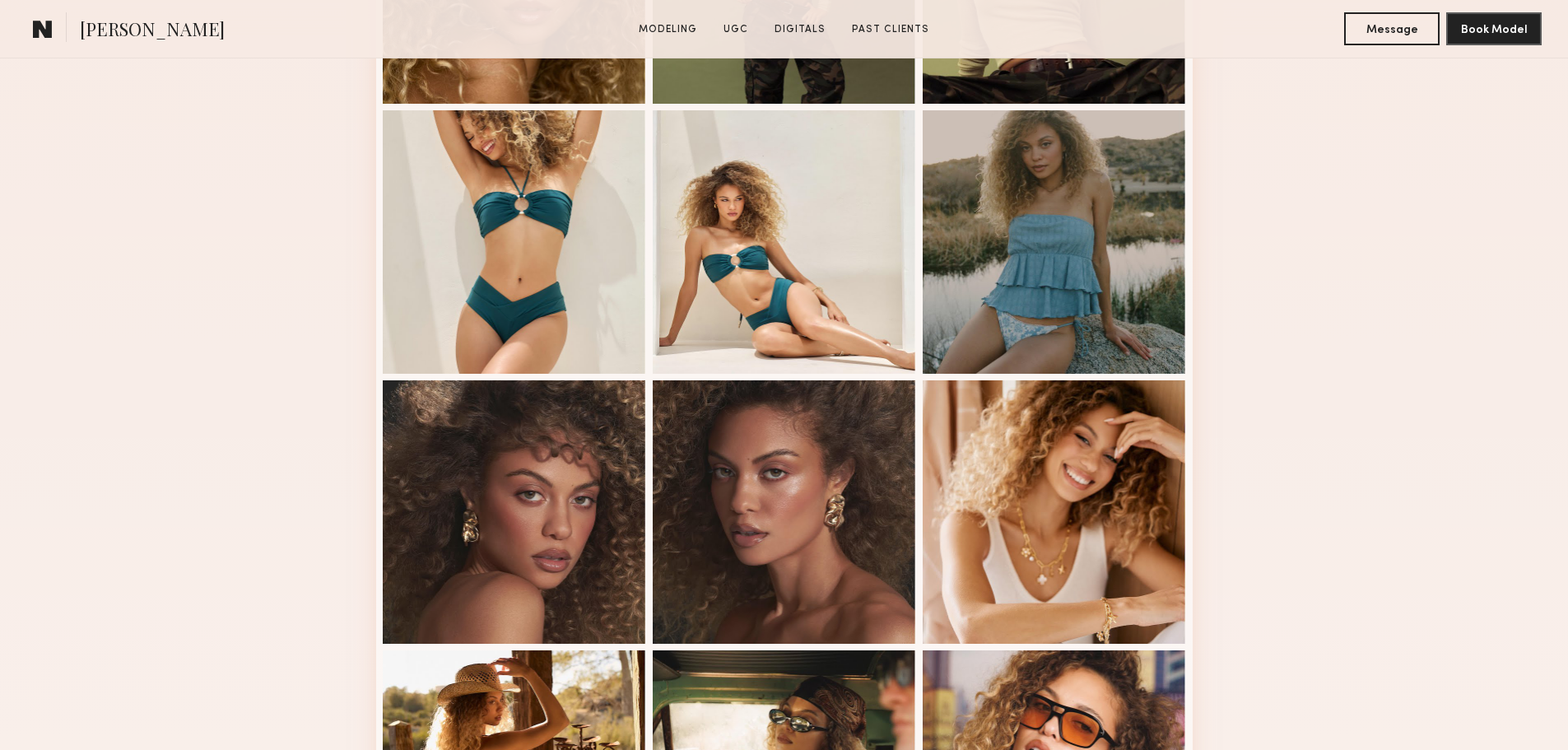
scroll to position [659, 0]
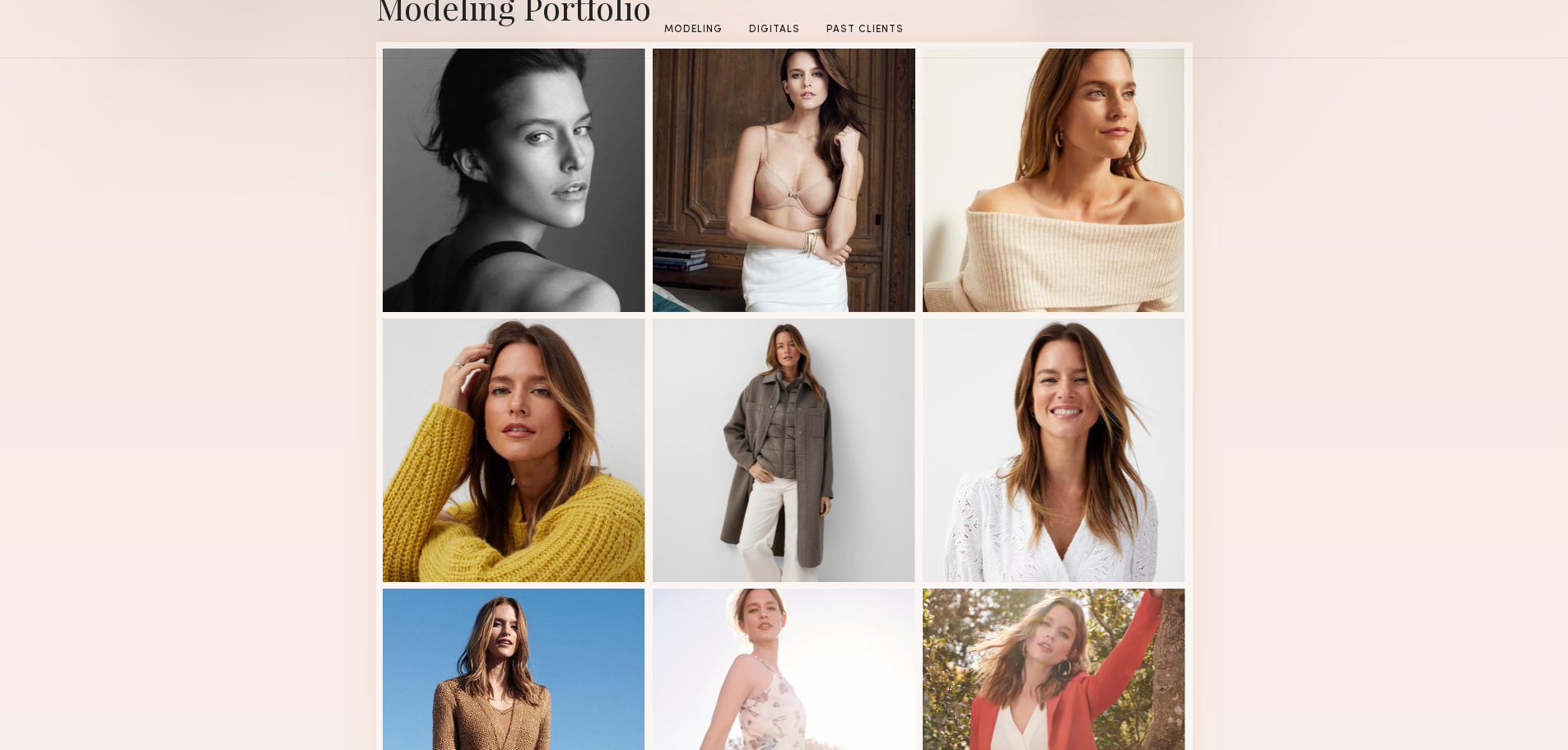
scroll to position [659, 0]
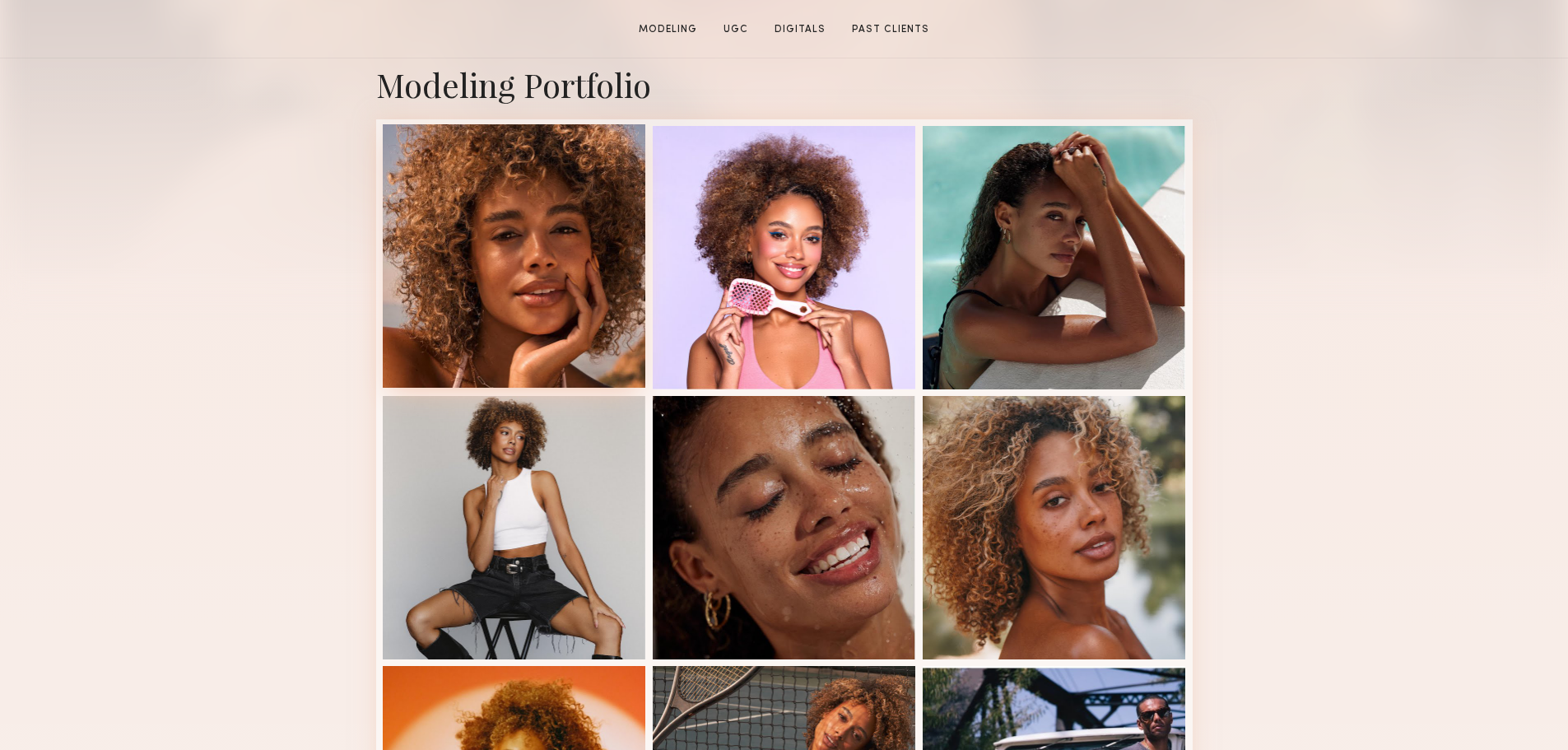
scroll to position [659, 0]
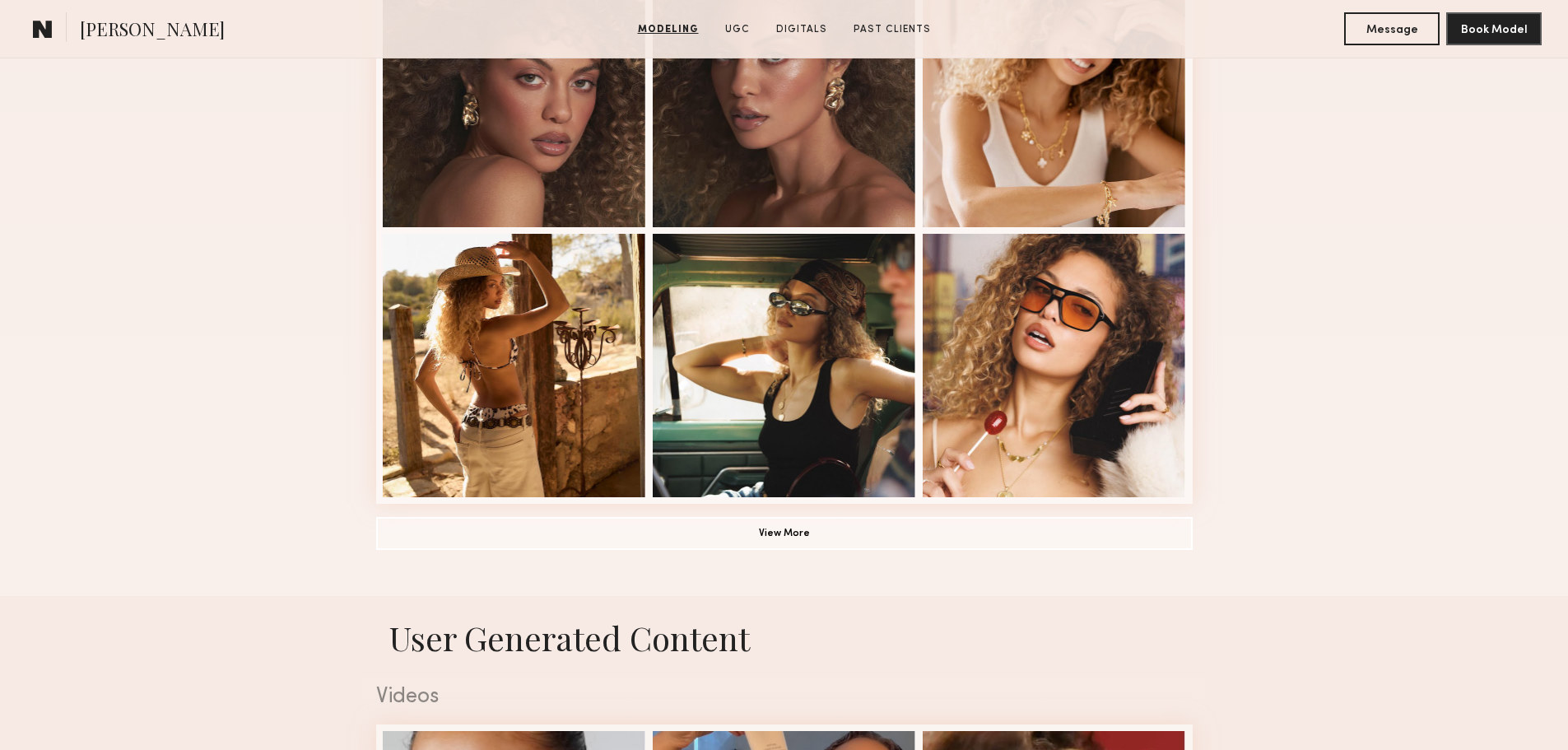
scroll to position [1070, 0]
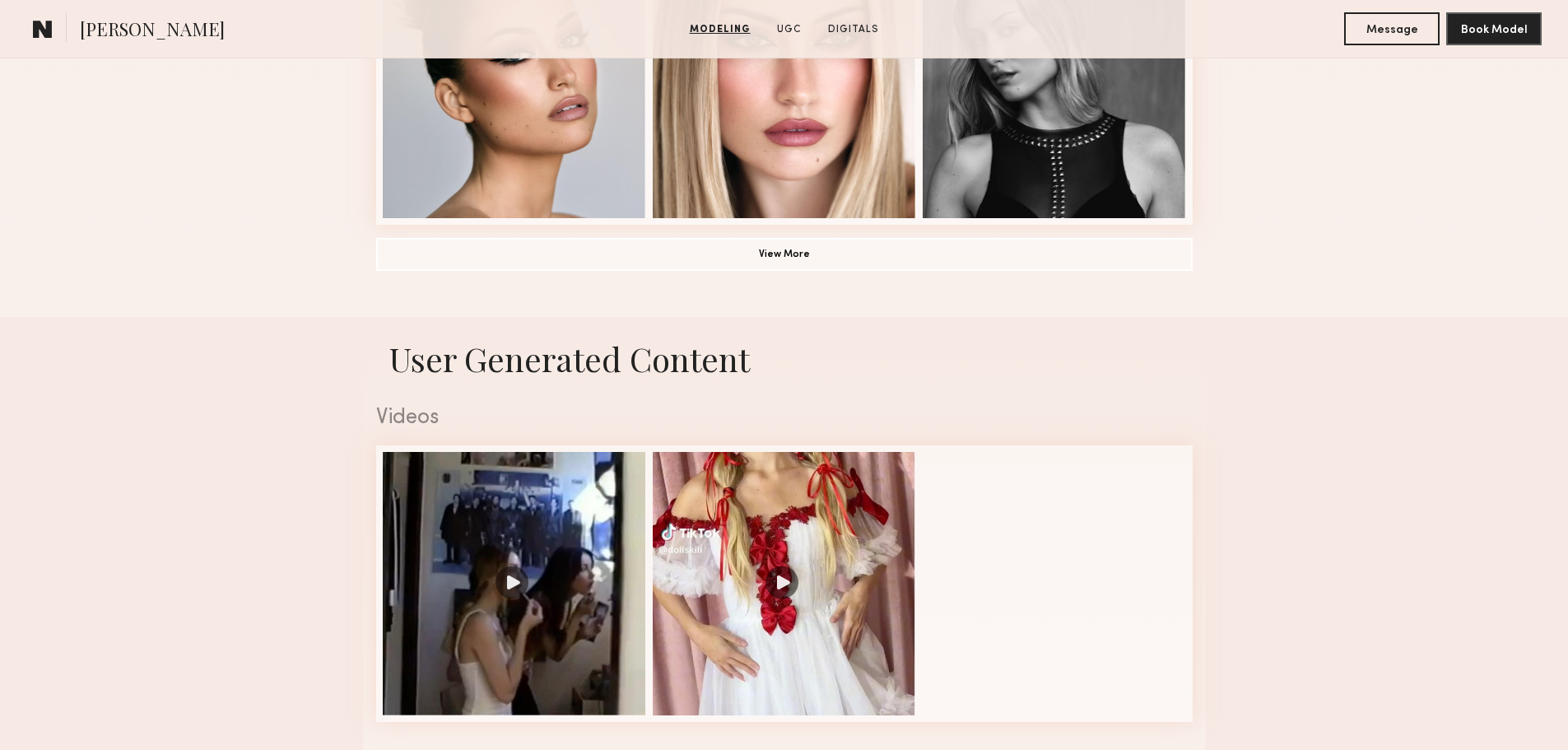
scroll to position [1399, 0]
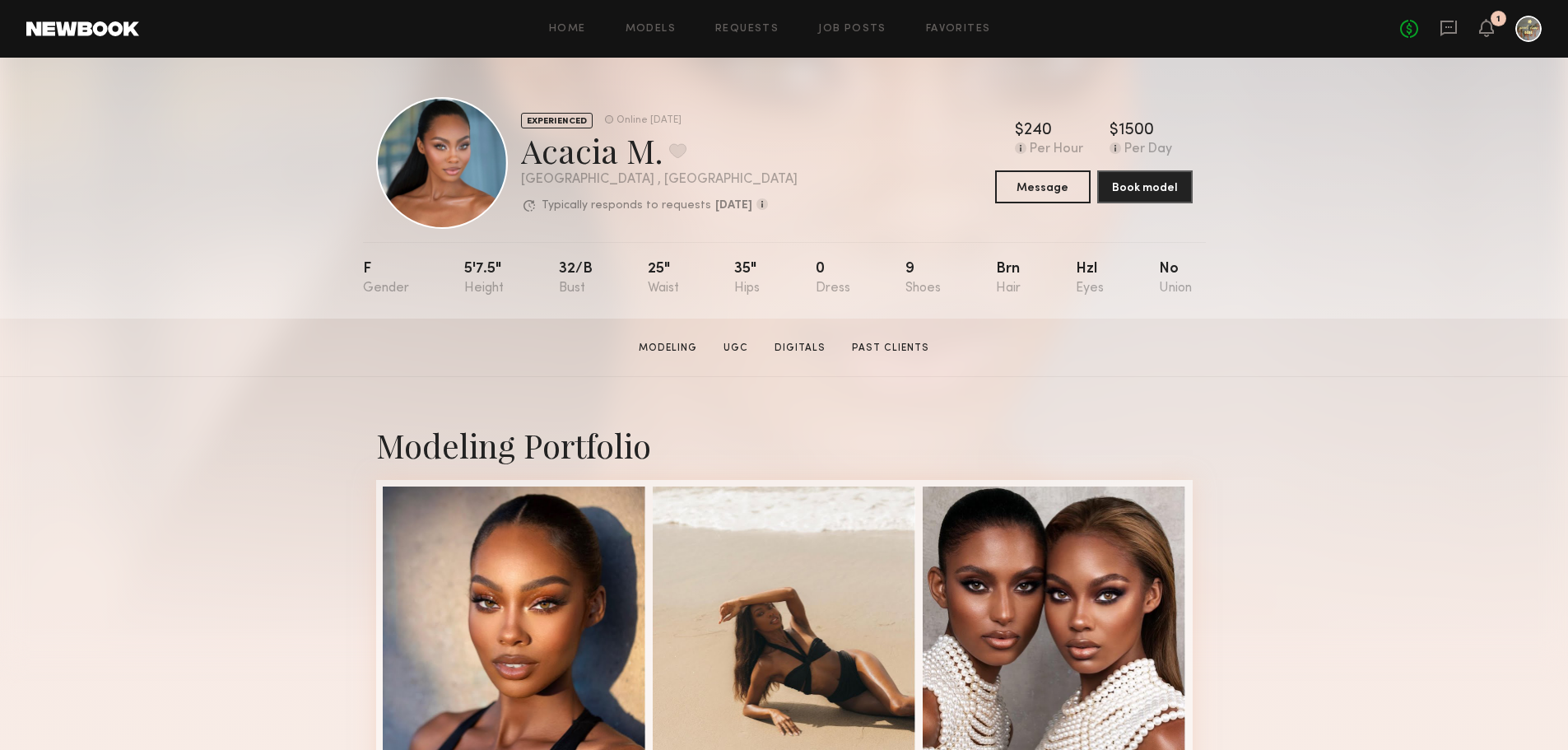
scroll to position [330, 0]
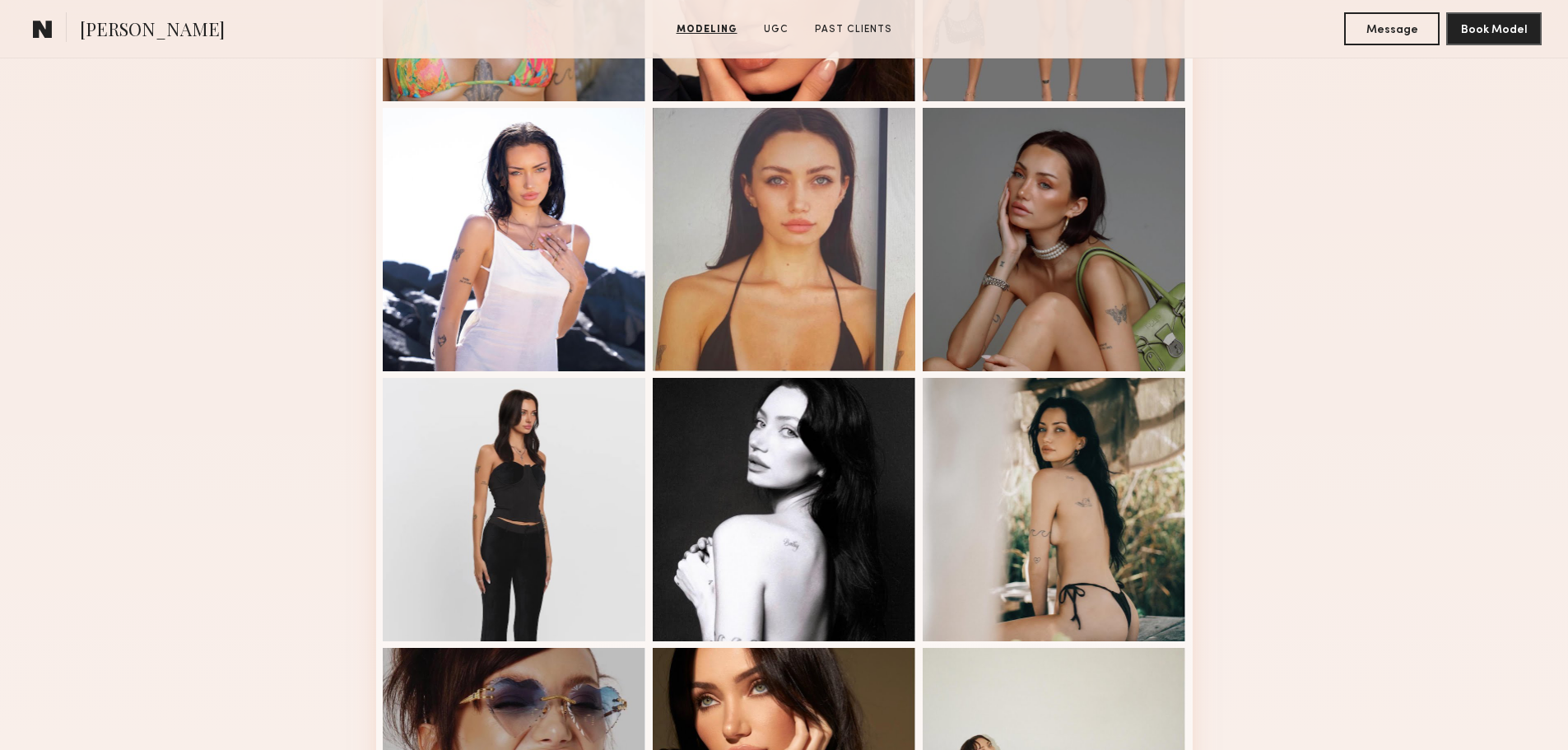
scroll to position [905, 0]
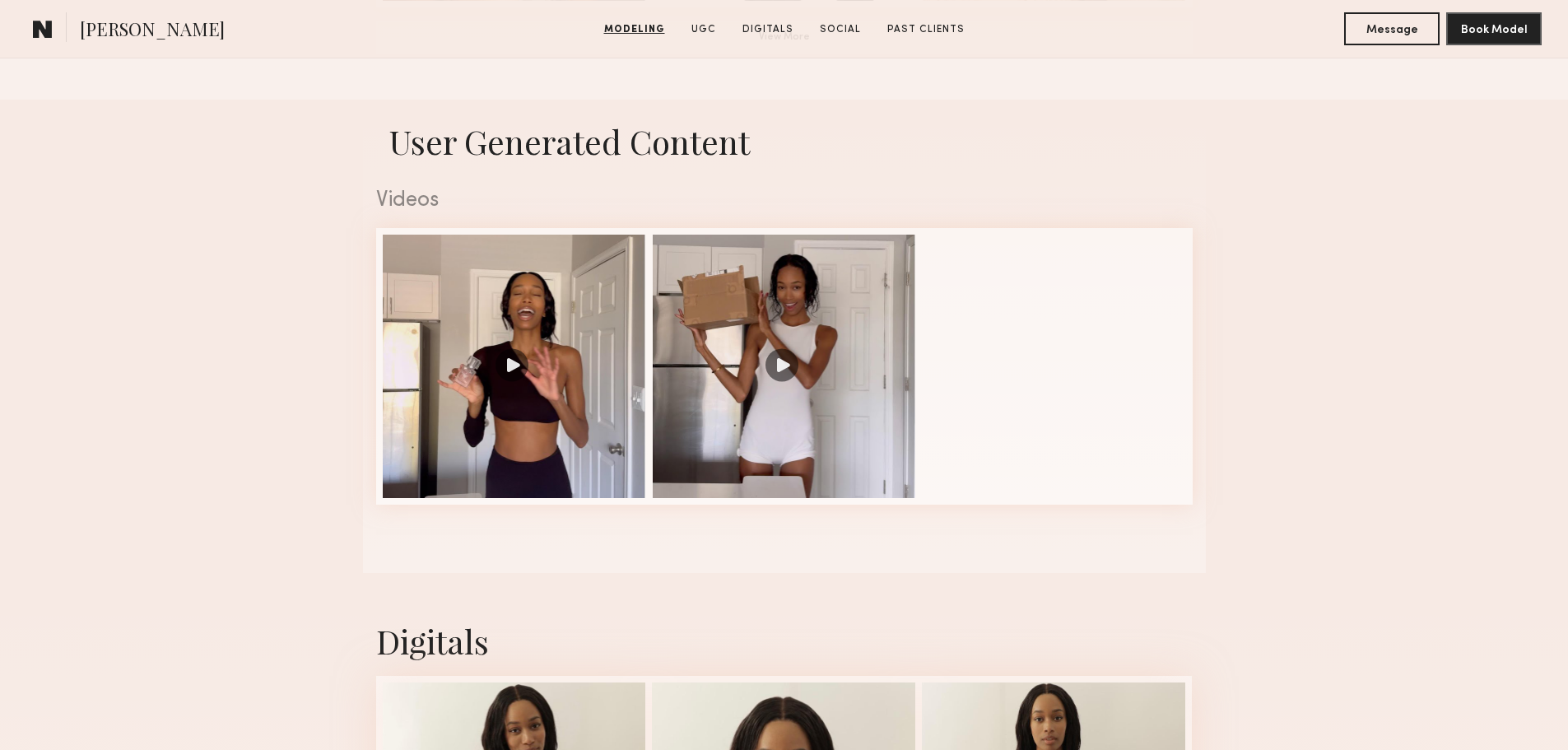
scroll to position [1565, 0]
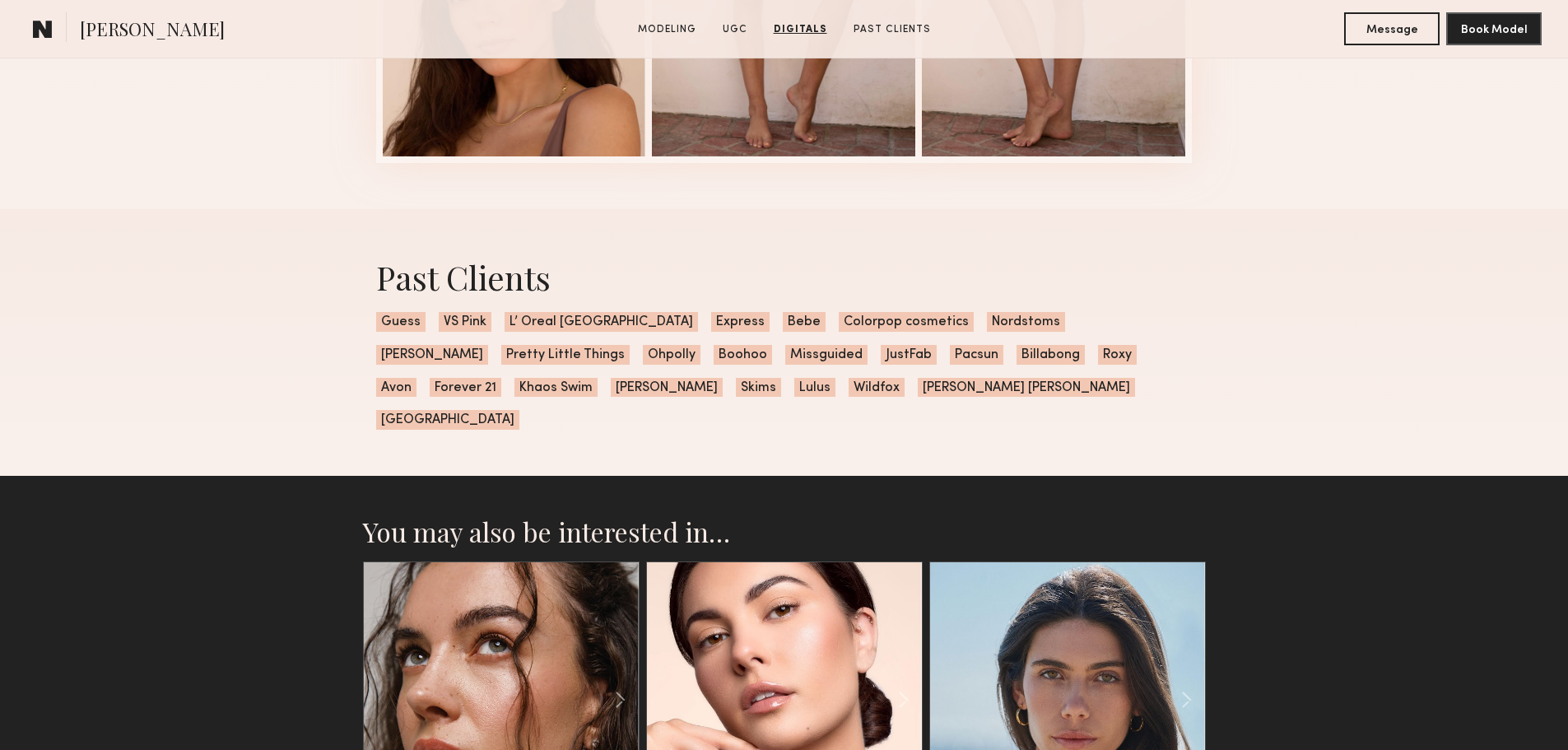
scroll to position [4410, 0]
